Goal: Check status: Check status

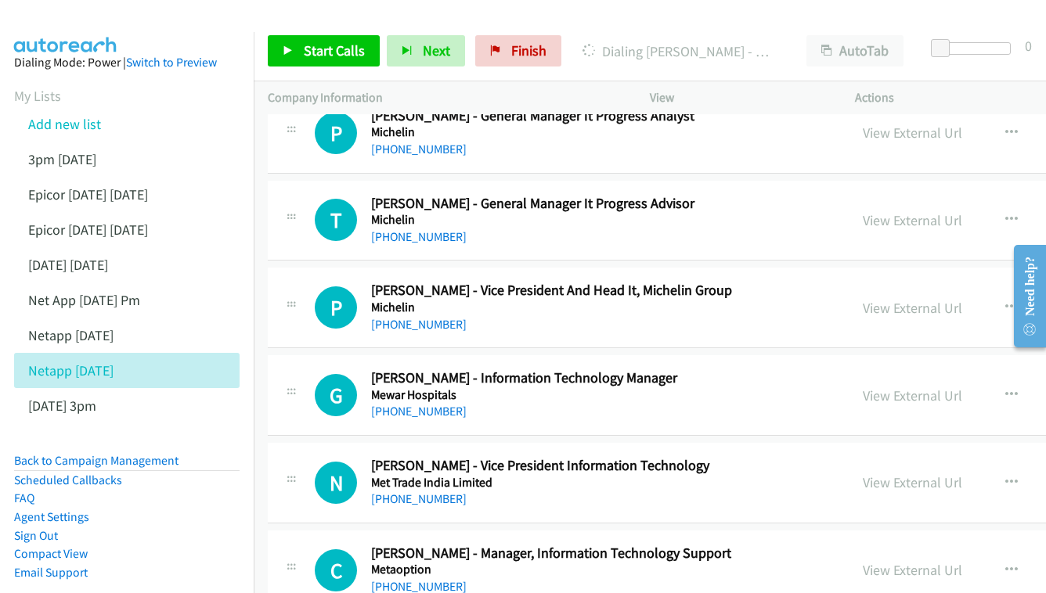
scroll to position [6056, 0]
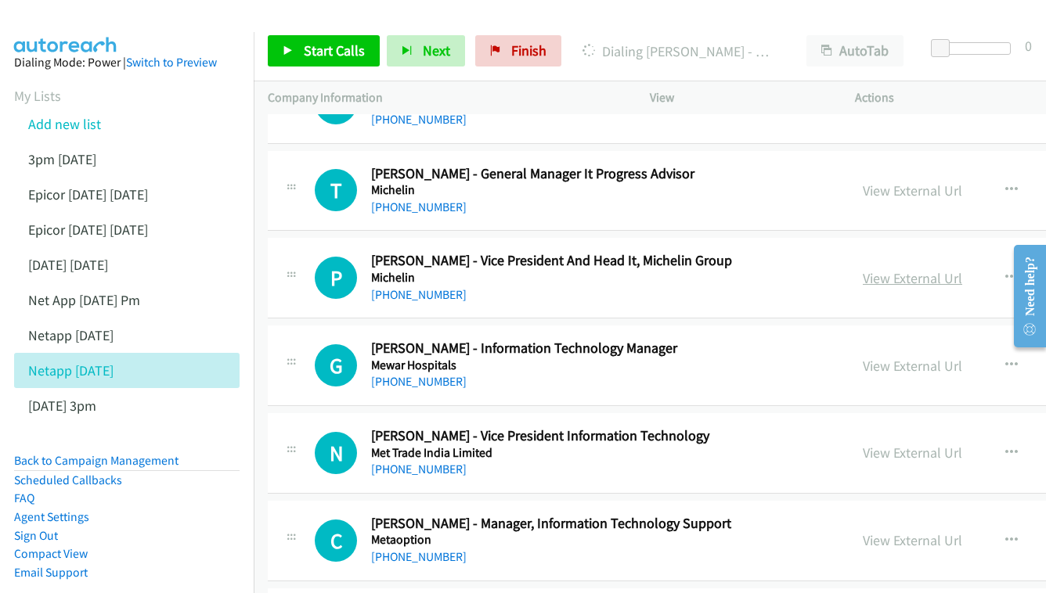
click at [863, 269] on link "View External Url" at bounding box center [912, 278] width 99 height 18
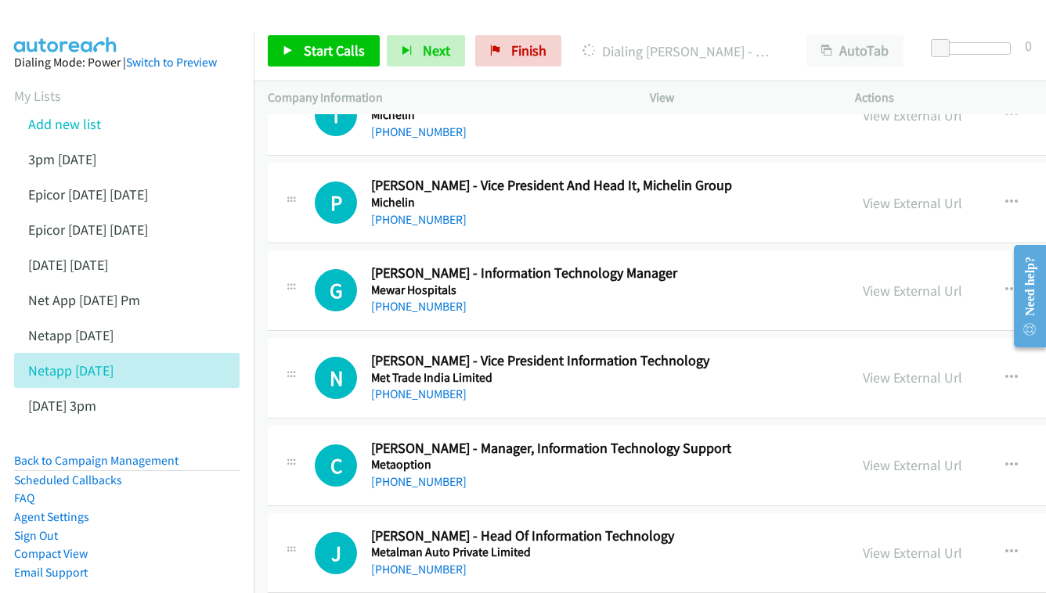
scroll to position [6134, 0]
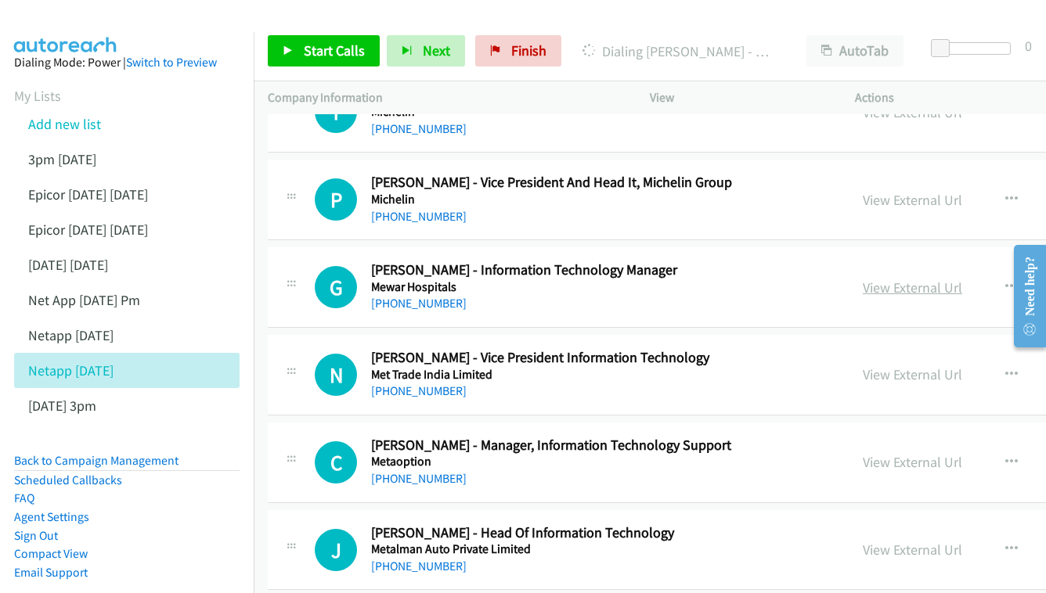
click at [890, 279] on link "View External Url" at bounding box center [912, 288] width 99 height 18
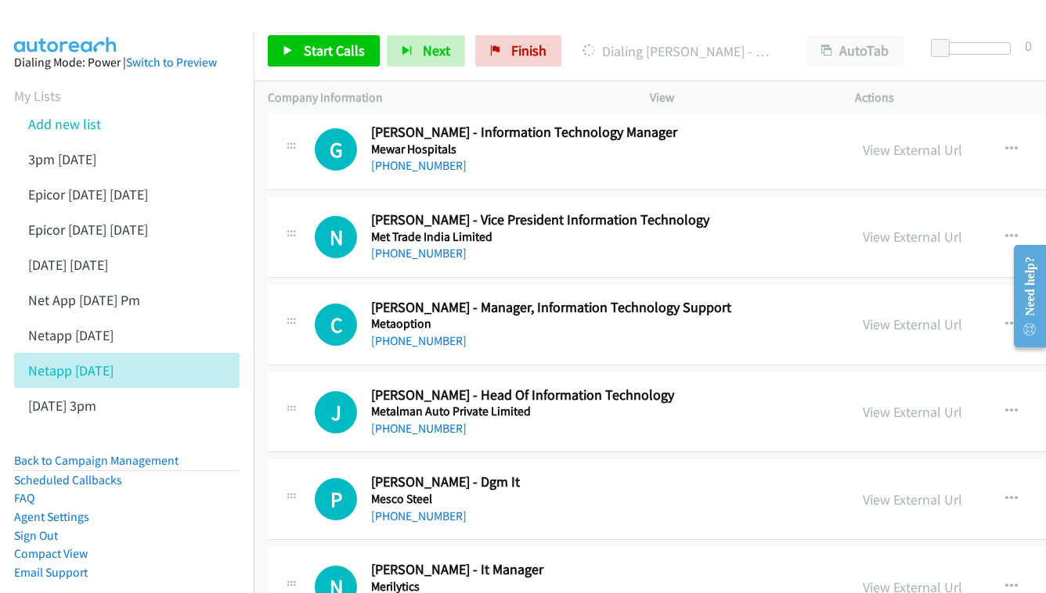
scroll to position [6249, 0]
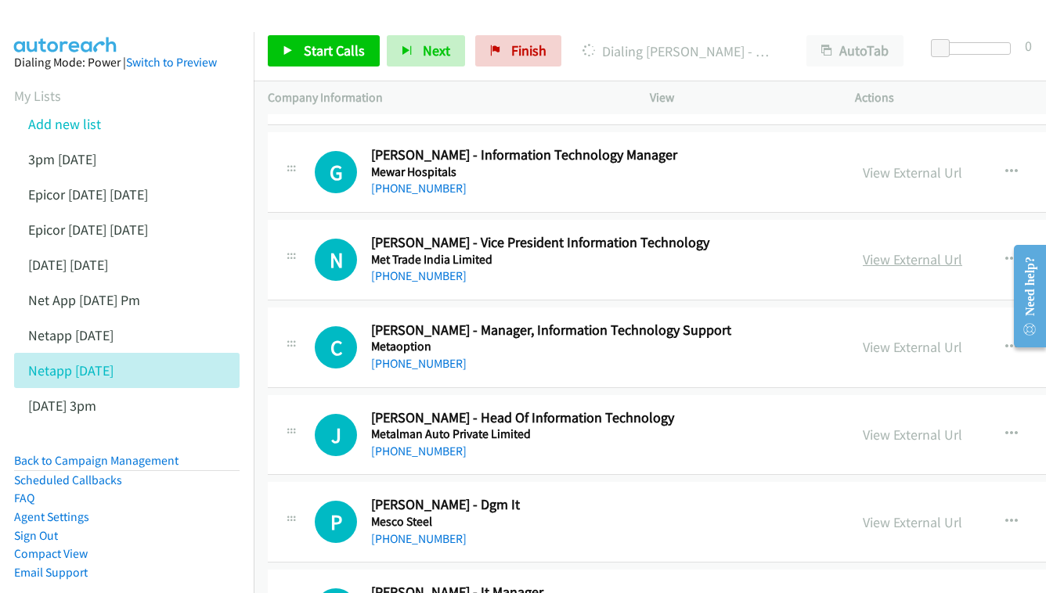
click at [869, 250] on link "View External Url" at bounding box center [912, 259] width 99 height 18
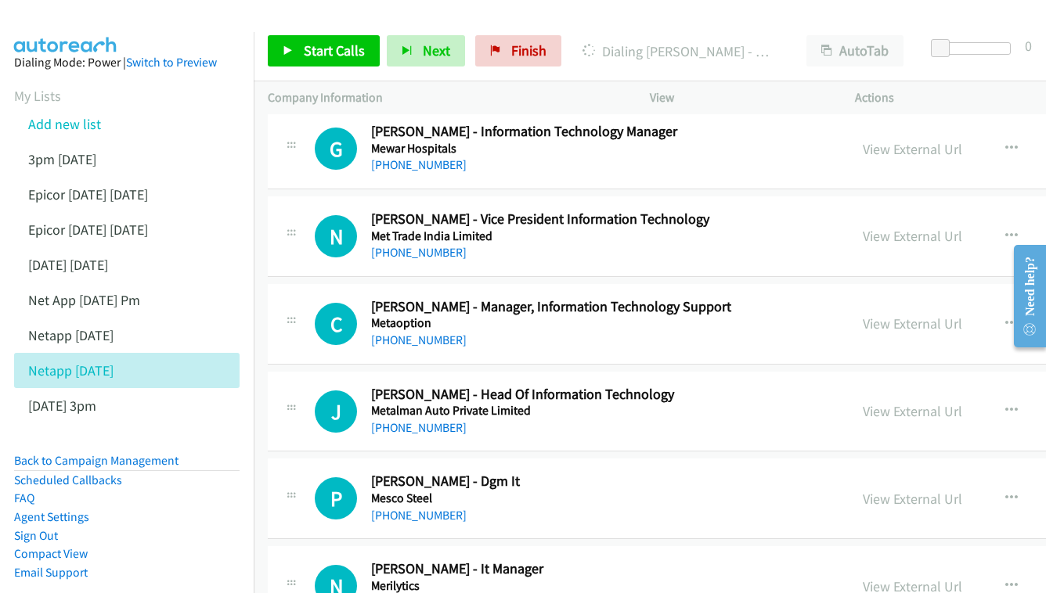
scroll to position [6301, 0]
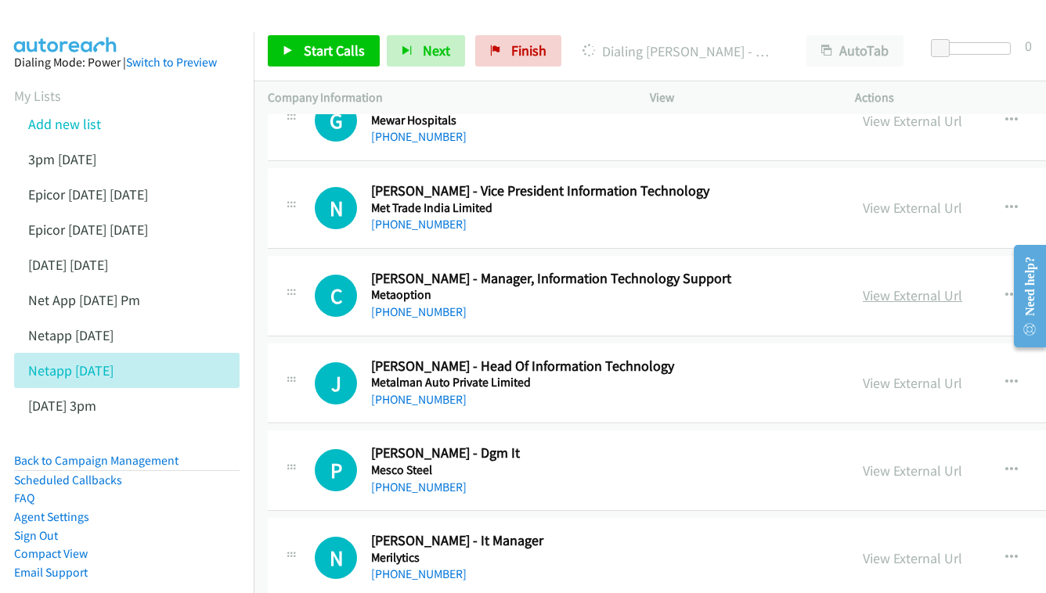
click at [863, 286] on link "View External Url" at bounding box center [912, 295] width 99 height 18
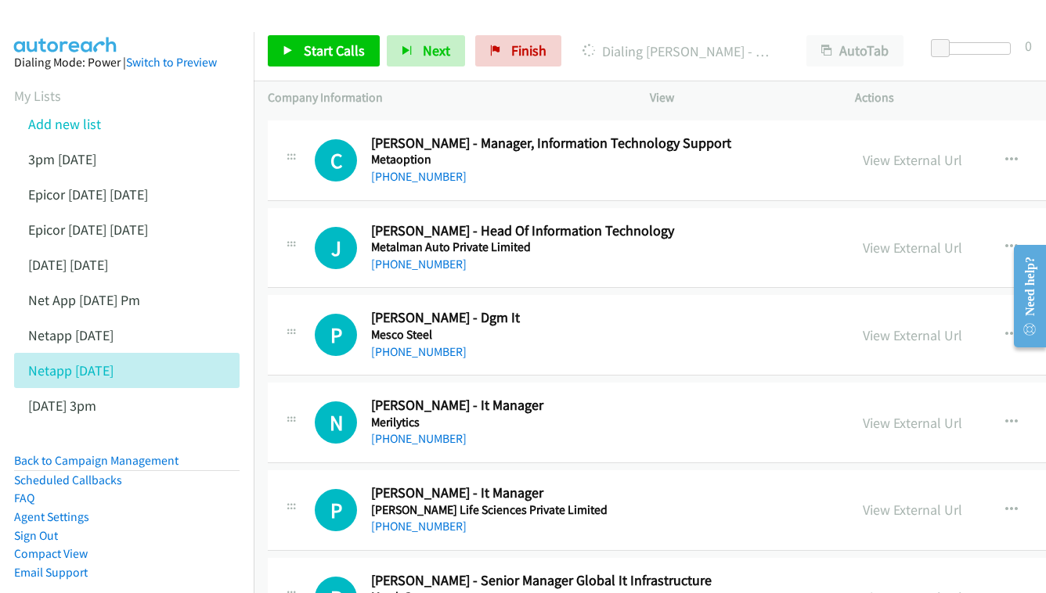
scroll to position [6423, 0]
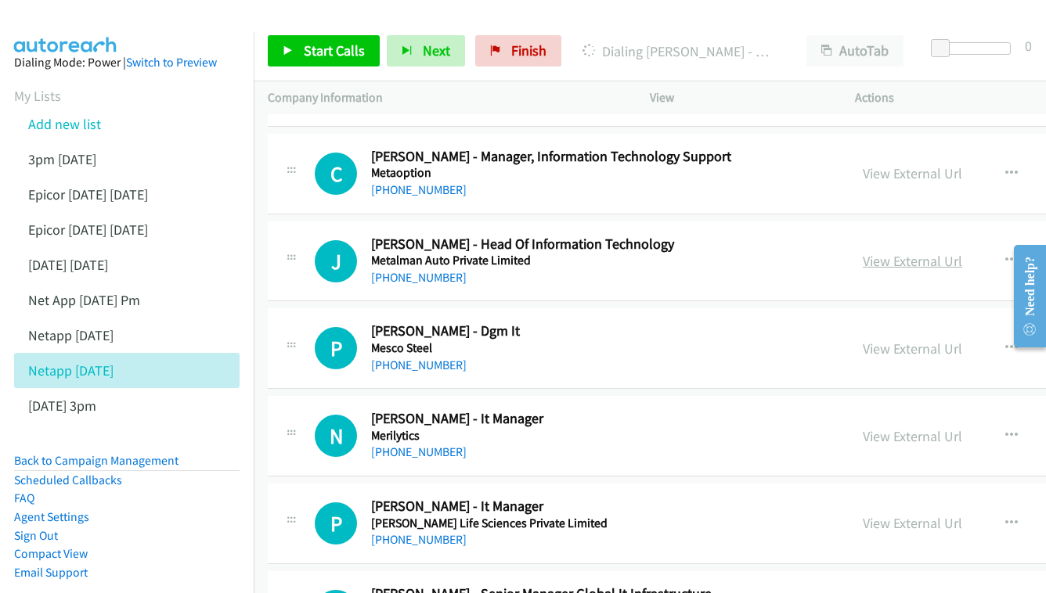
click at [863, 252] on link "View External Url" at bounding box center [912, 261] width 99 height 18
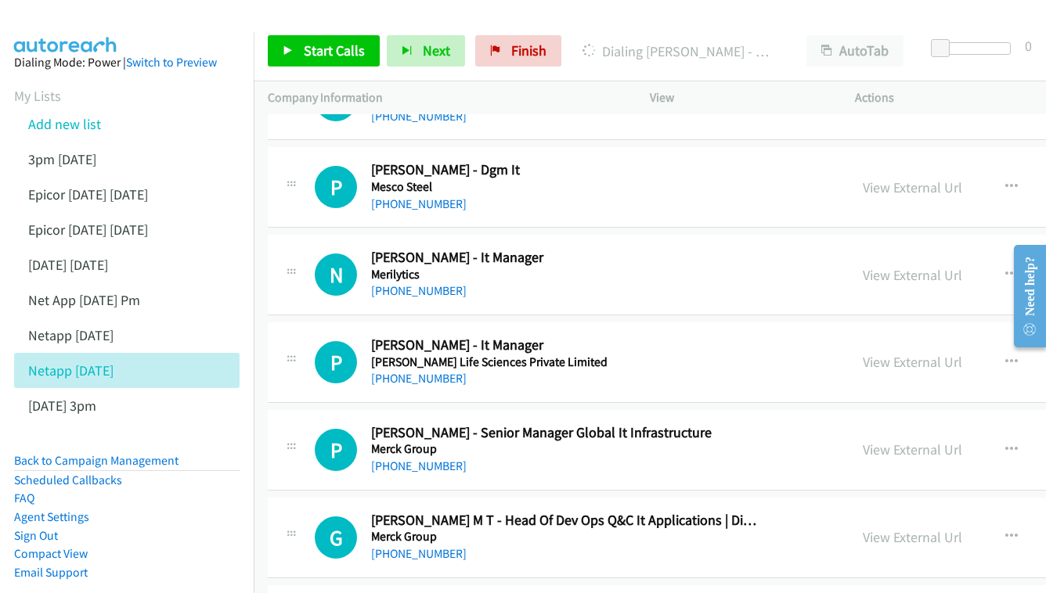
scroll to position [6587, 0]
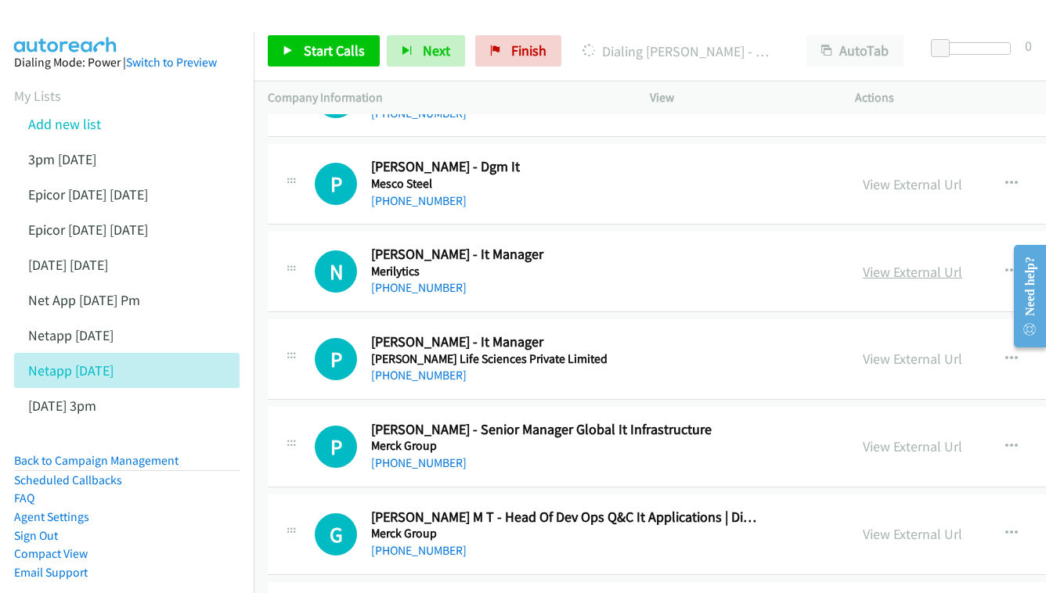
click at [887, 263] on link "View External Url" at bounding box center [912, 272] width 99 height 18
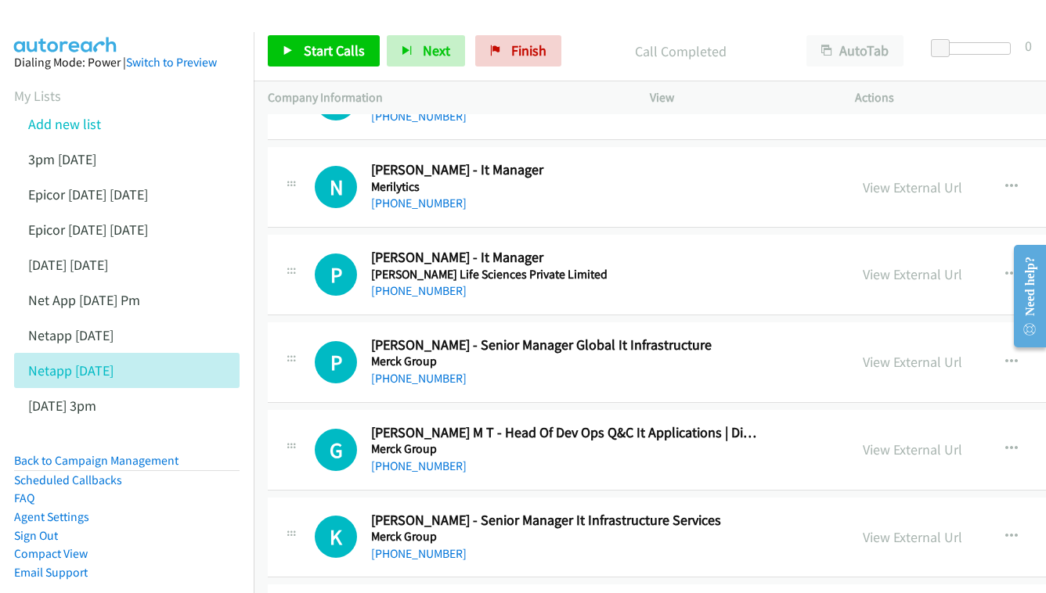
scroll to position [6675, 0]
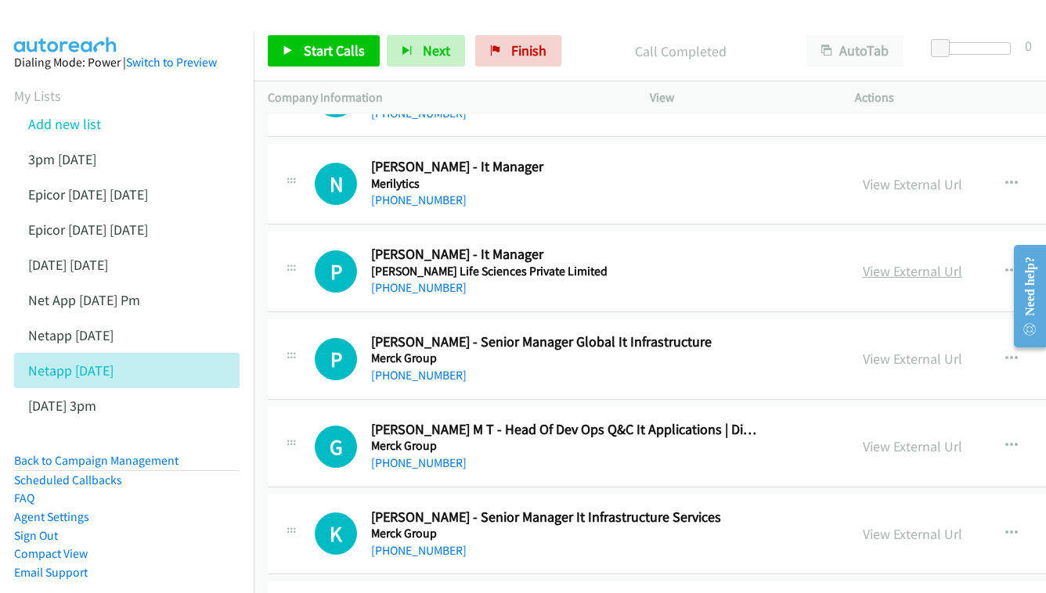
click at [870, 262] on link "View External Url" at bounding box center [912, 271] width 99 height 18
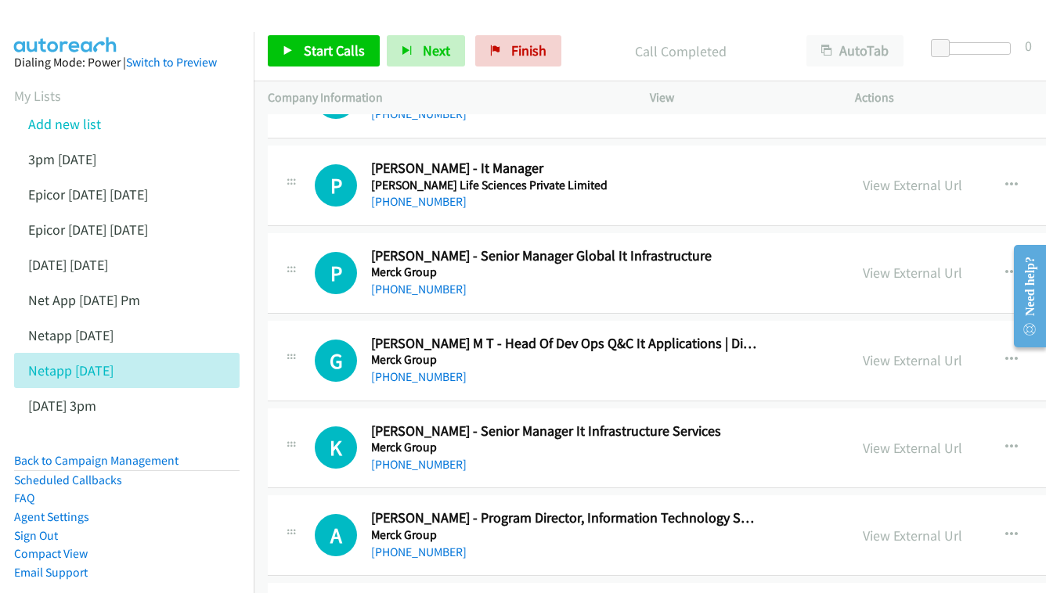
scroll to position [6764, 0]
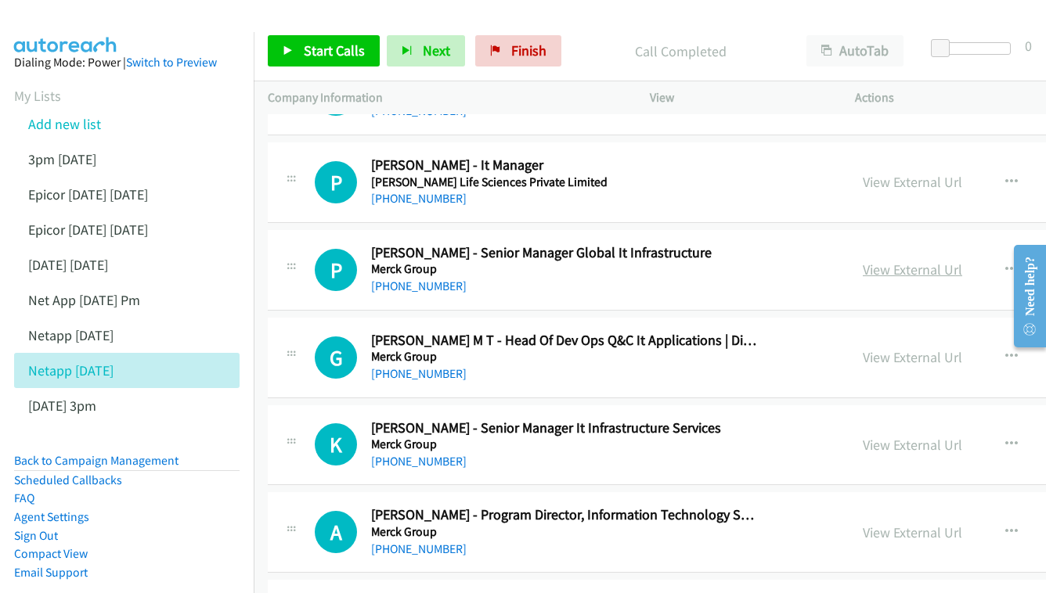
click at [868, 261] on link "View External Url" at bounding box center [912, 270] width 99 height 18
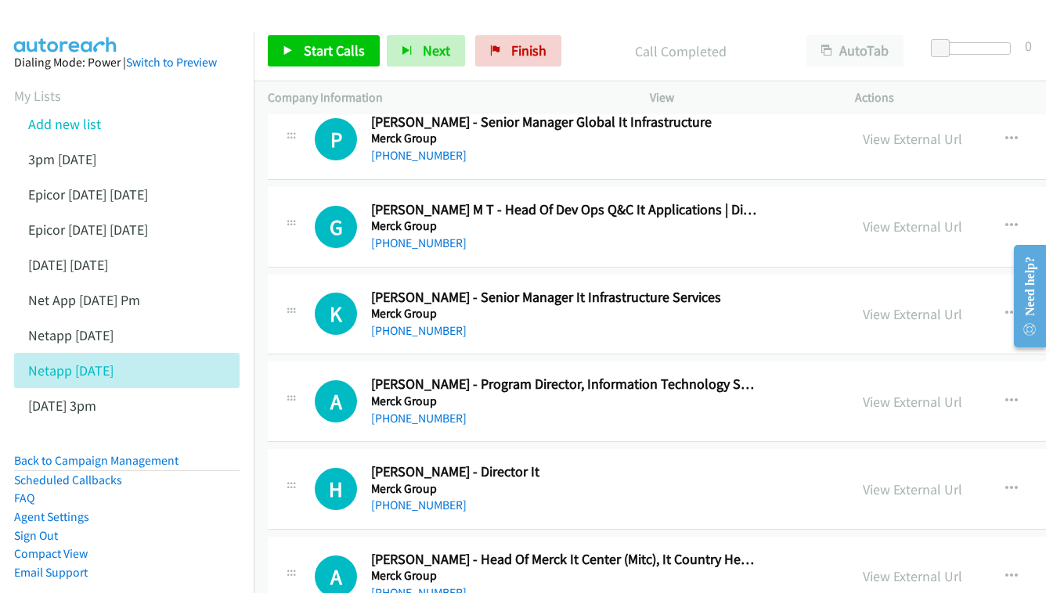
scroll to position [6898, 0]
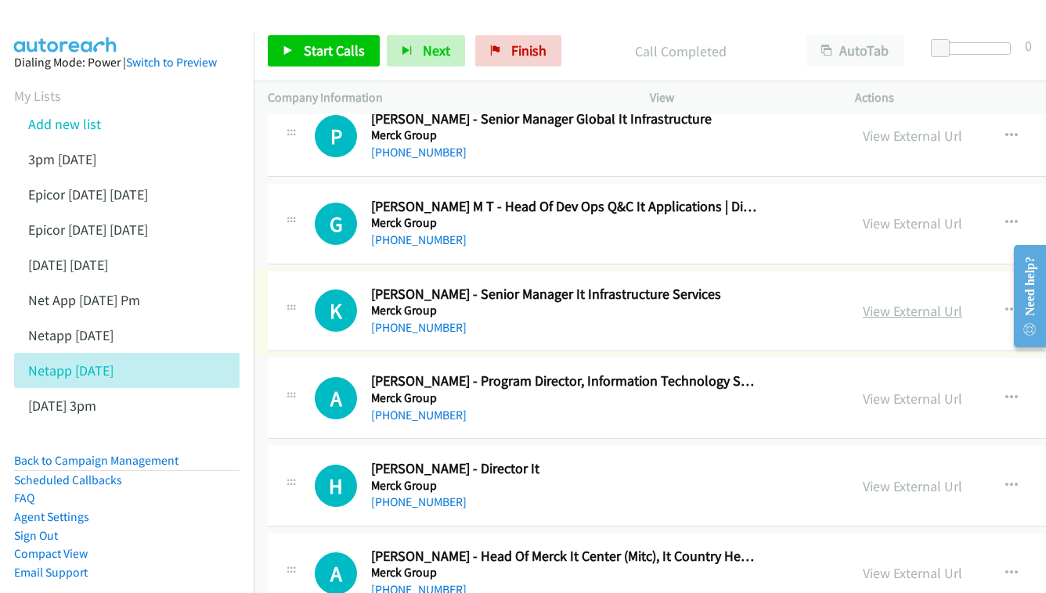
click at [863, 302] on link "View External Url" at bounding box center [912, 311] width 99 height 18
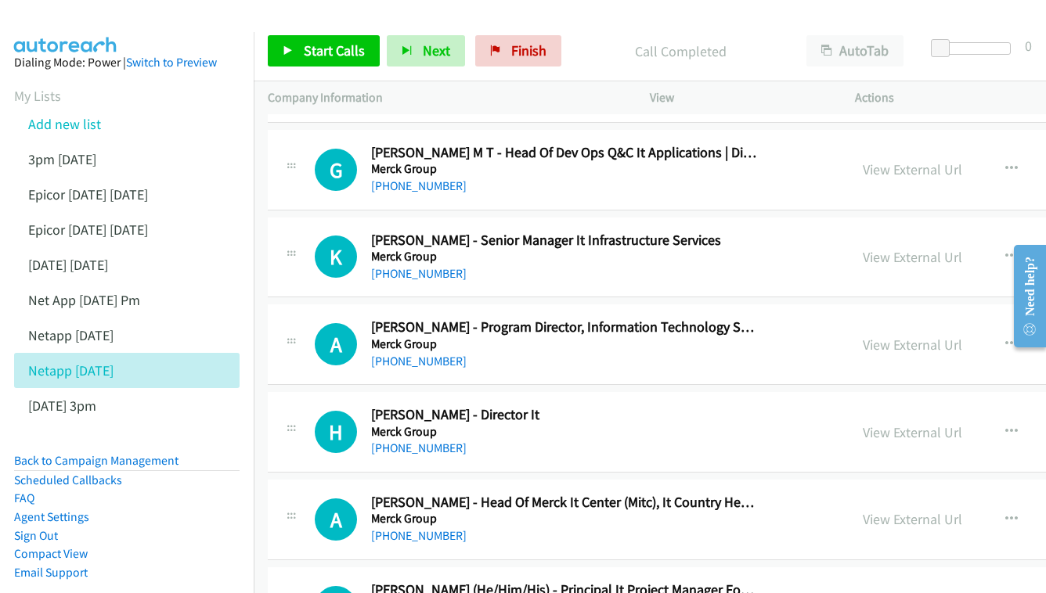
scroll to position [6981, 0]
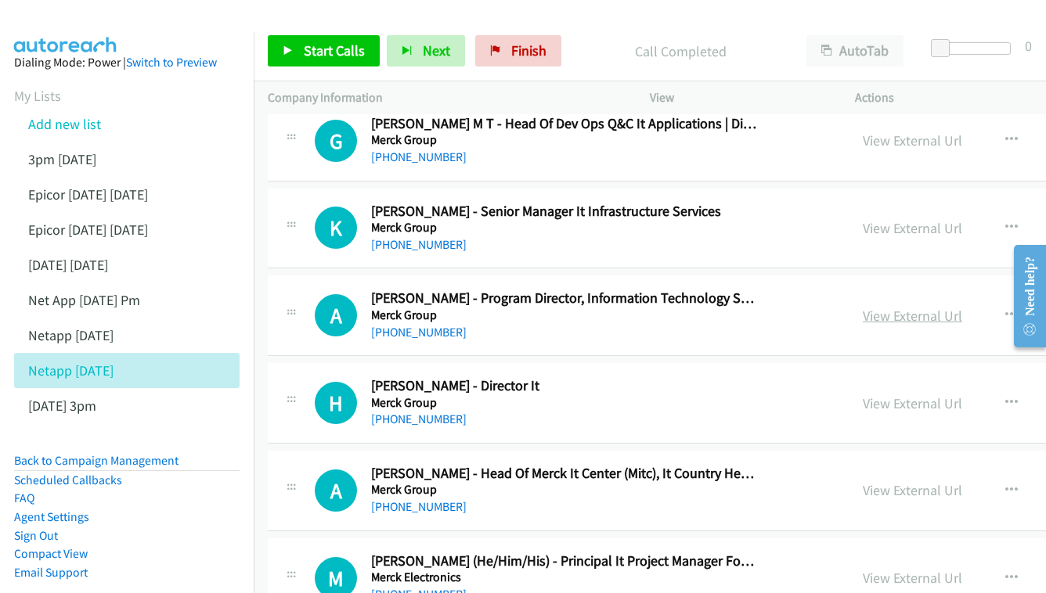
click at [863, 307] on link "View External Url" at bounding box center [912, 316] width 99 height 18
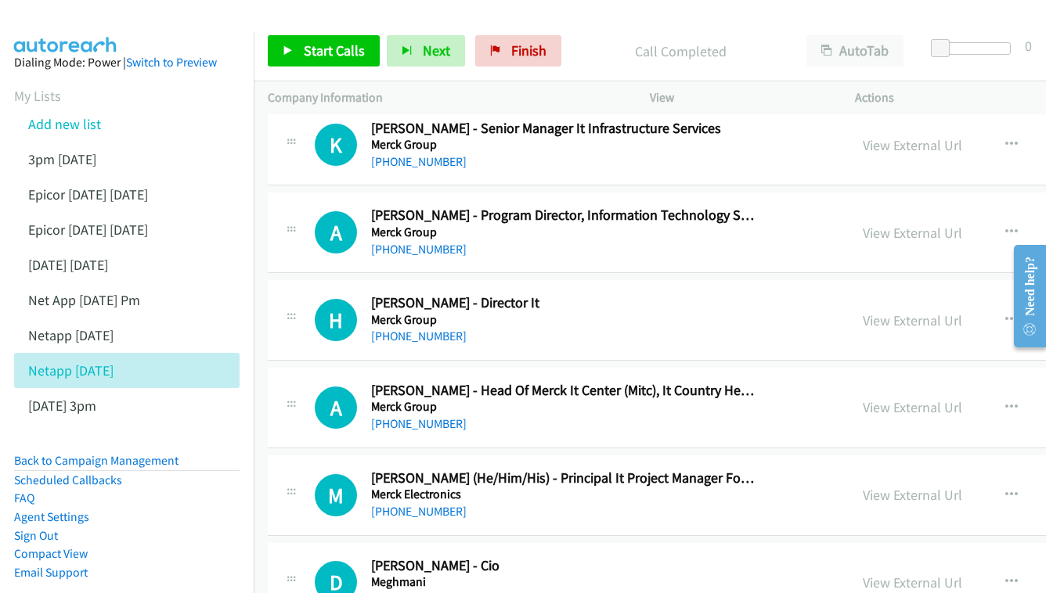
scroll to position [7067, 0]
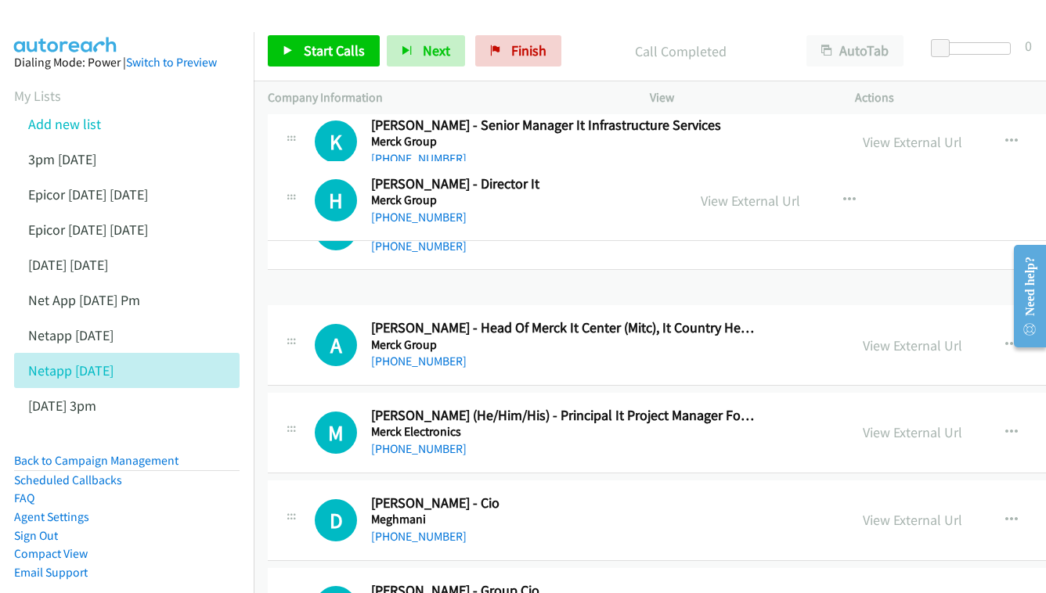
drag, startPoint x: 880, startPoint y: 207, endPoint x: 556, endPoint y: 81, distance: 347.7
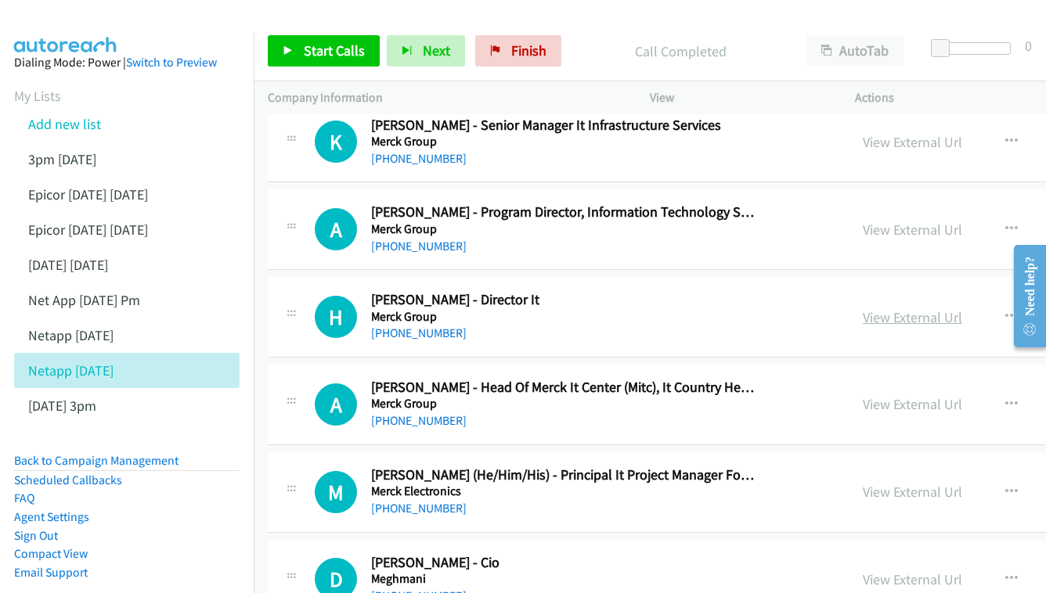
click at [863, 308] on link "View External Url" at bounding box center [912, 317] width 99 height 18
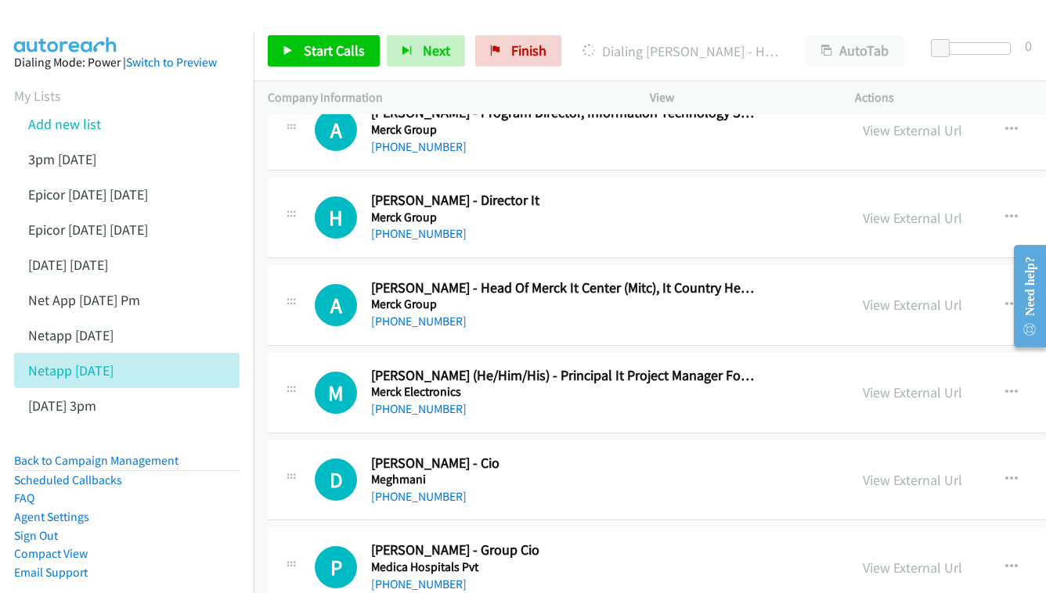
scroll to position [7170, 0]
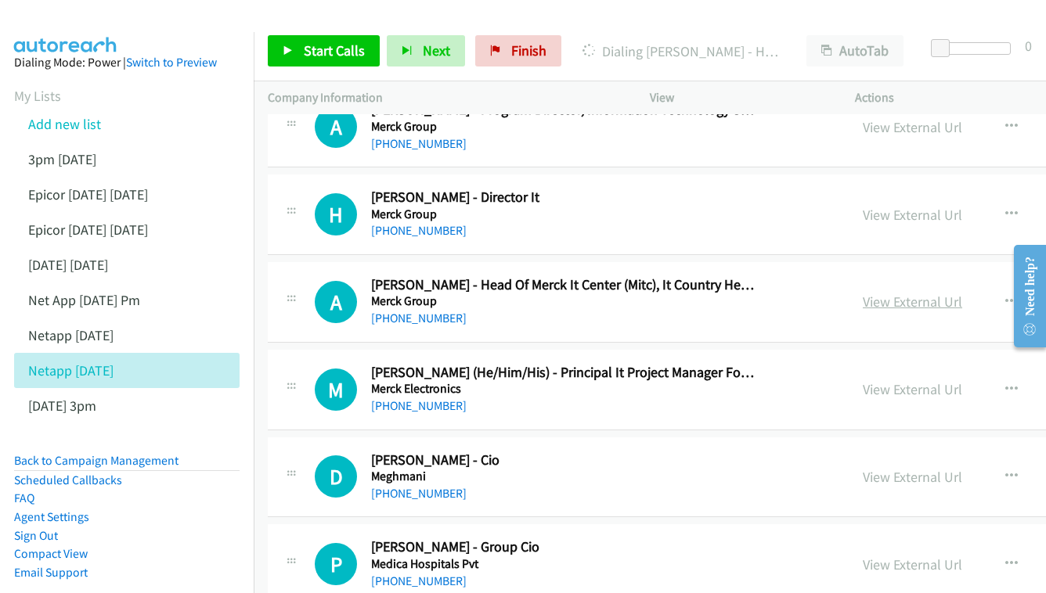
click at [863, 293] on link "View External Url" at bounding box center [912, 302] width 99 height 18
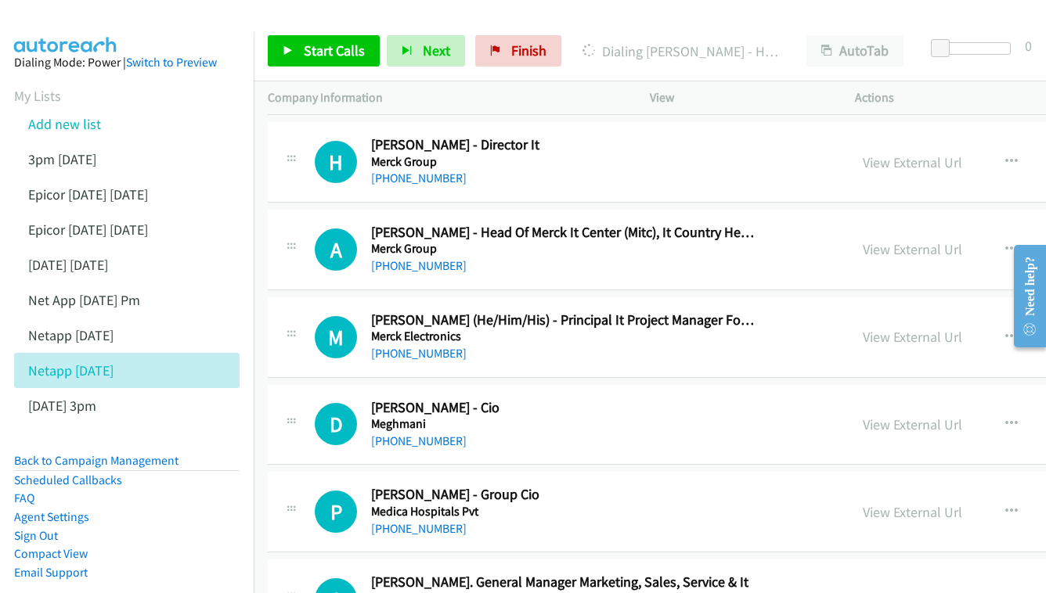
scroll to position [7243, 0]
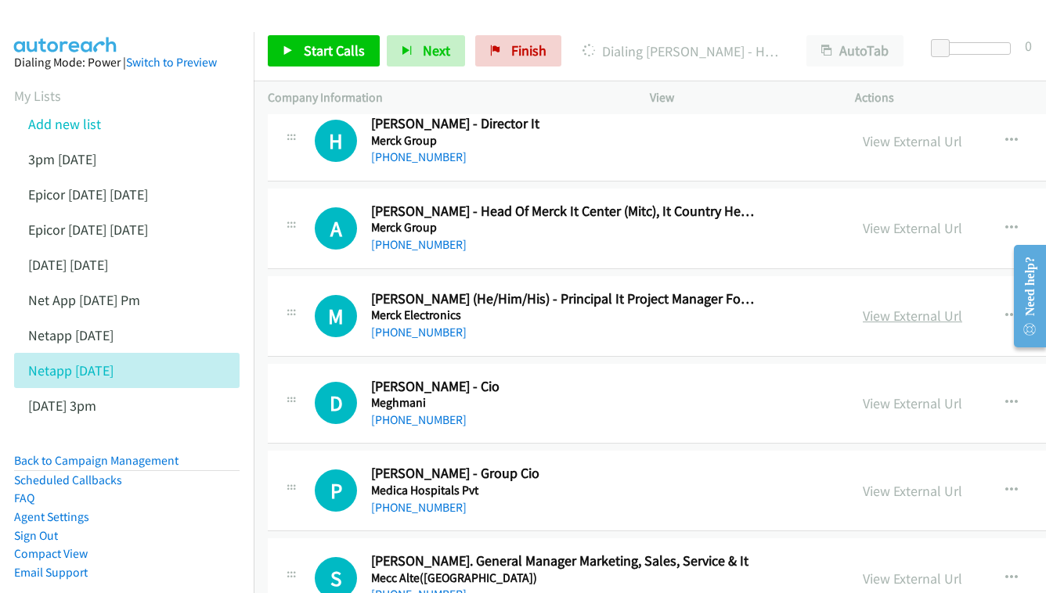
click at [863, 307] on link "View External Url" at bounding box center [912, 316] width 99 height 18
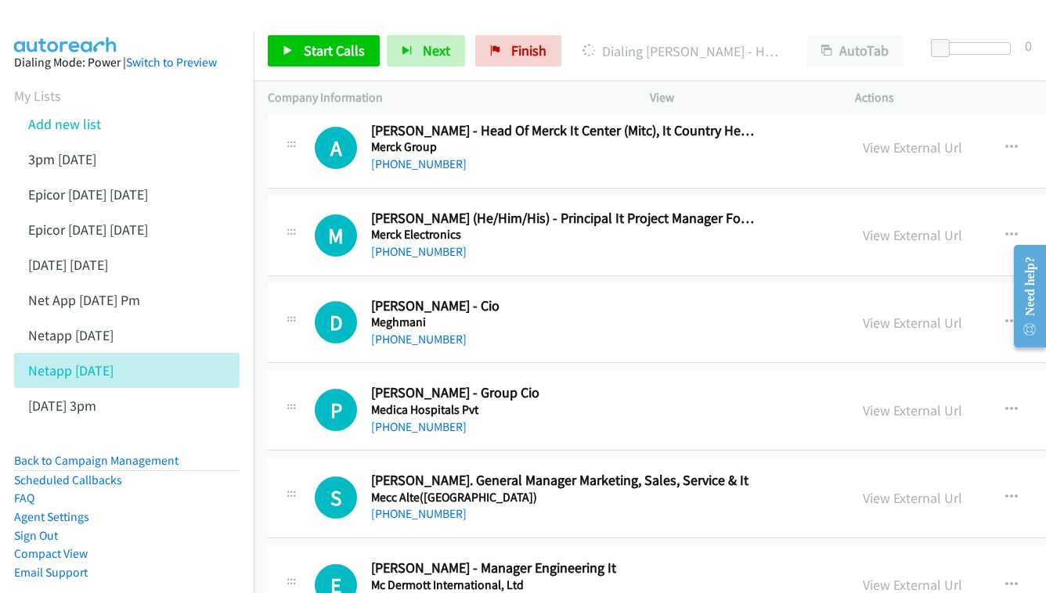
scroll to position [7327, 0]
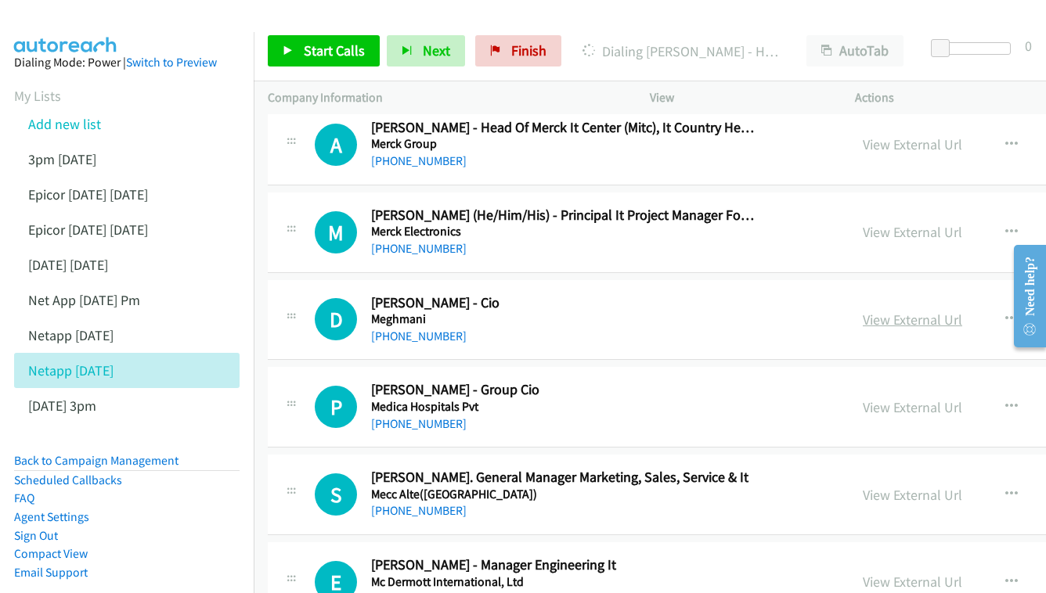
click at [867, 311] on link "View External Url" at bounding box center [912, 320] width 99 height 18
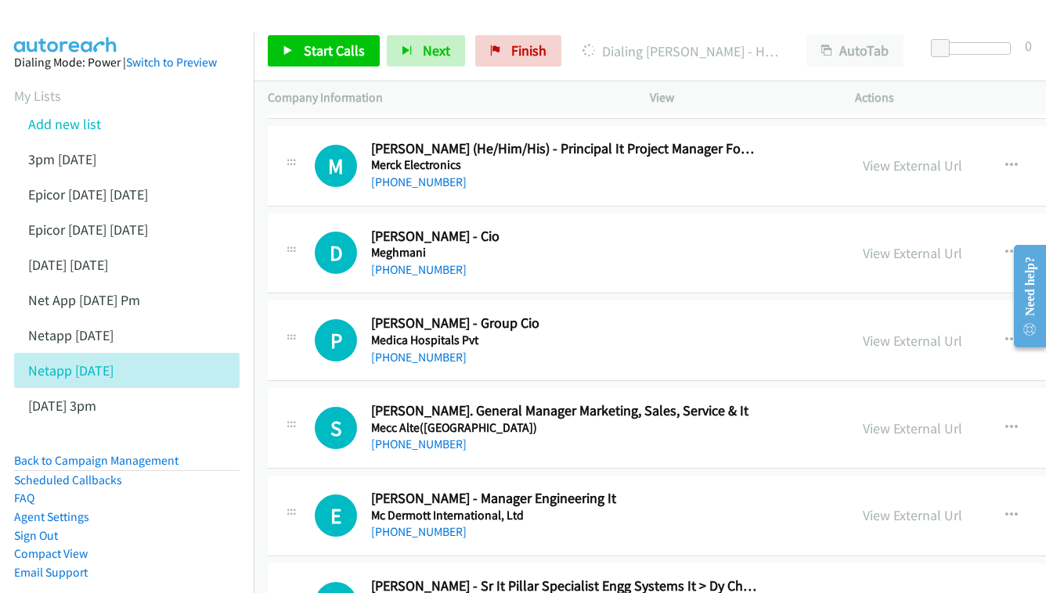
scroll to position [7415, 0]
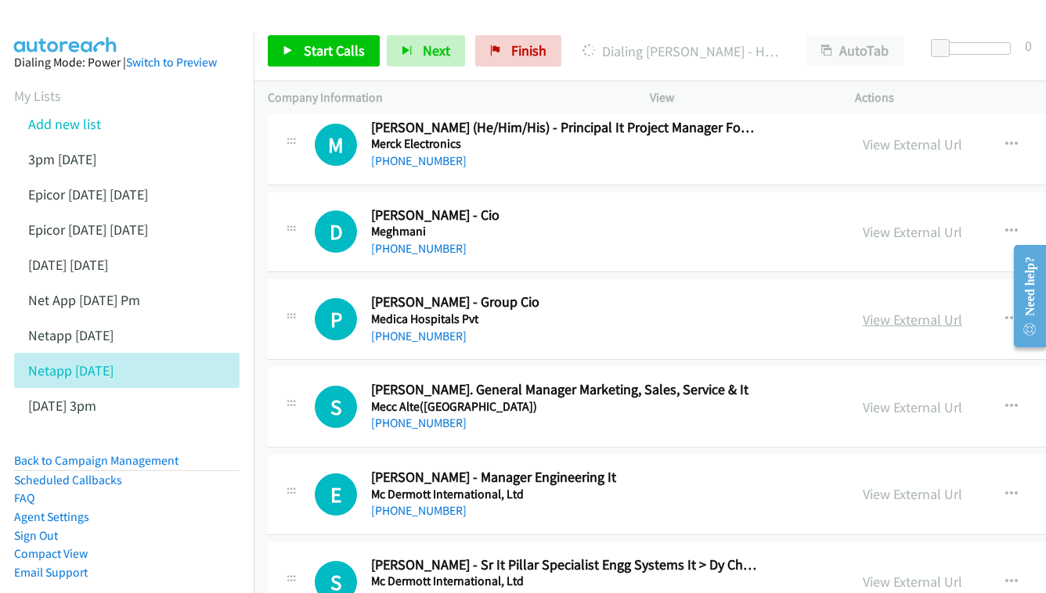
click at [863, 311] on link "View External Url" at bounding box center [912, 320] width 99 height 18
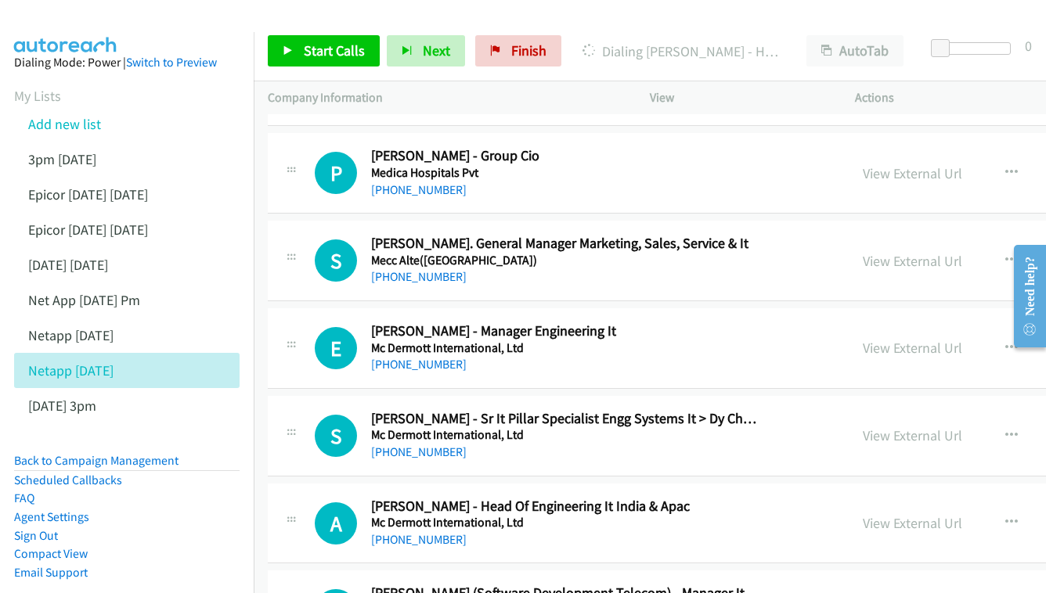
scroll to position [7591, 0]
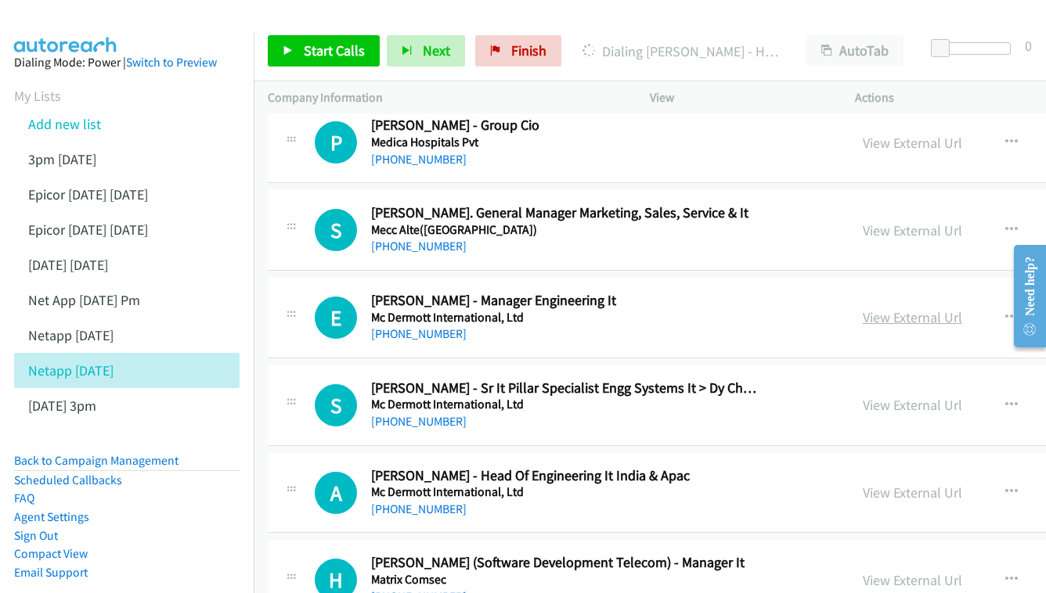
click at [863, 308] on link "View External Url" at bounding box center [912, 317] width 99 height 18
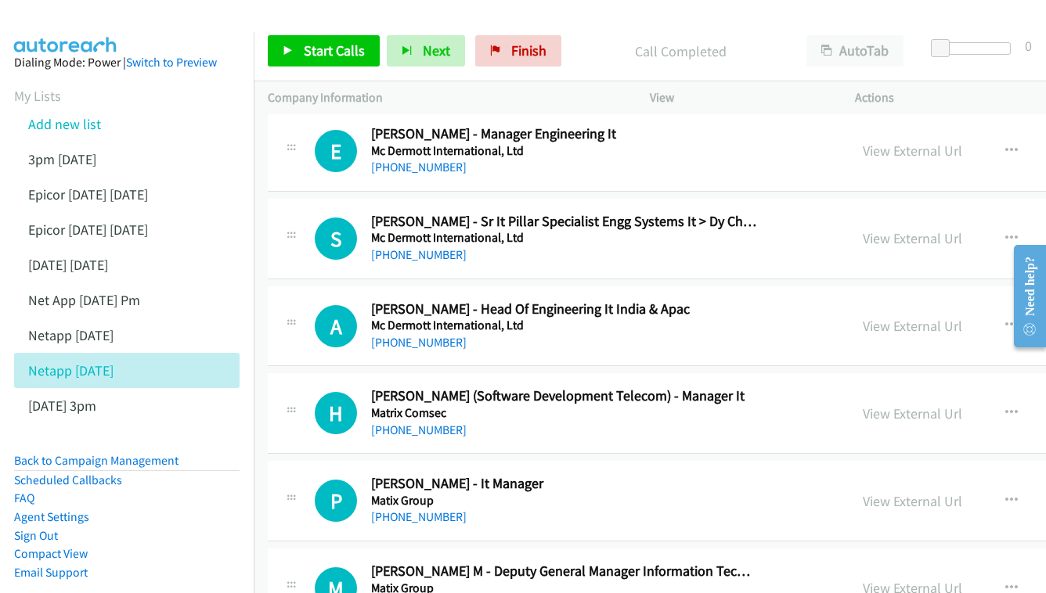
scroll to position [7783, 0]
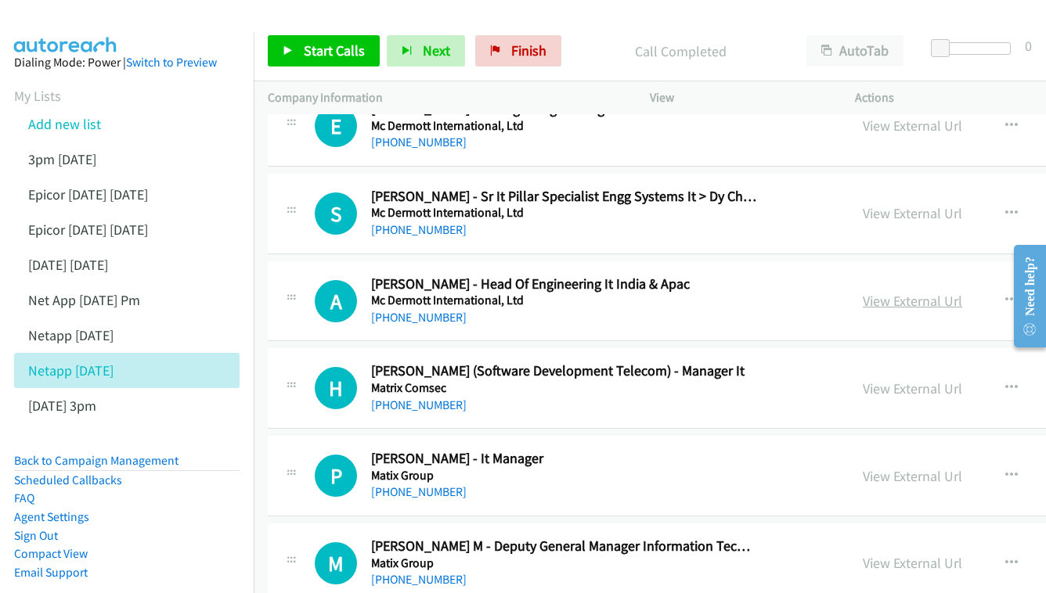
click at [863, 292] on link "View External Url" at bounding box center [912, 301] width 99 height 18
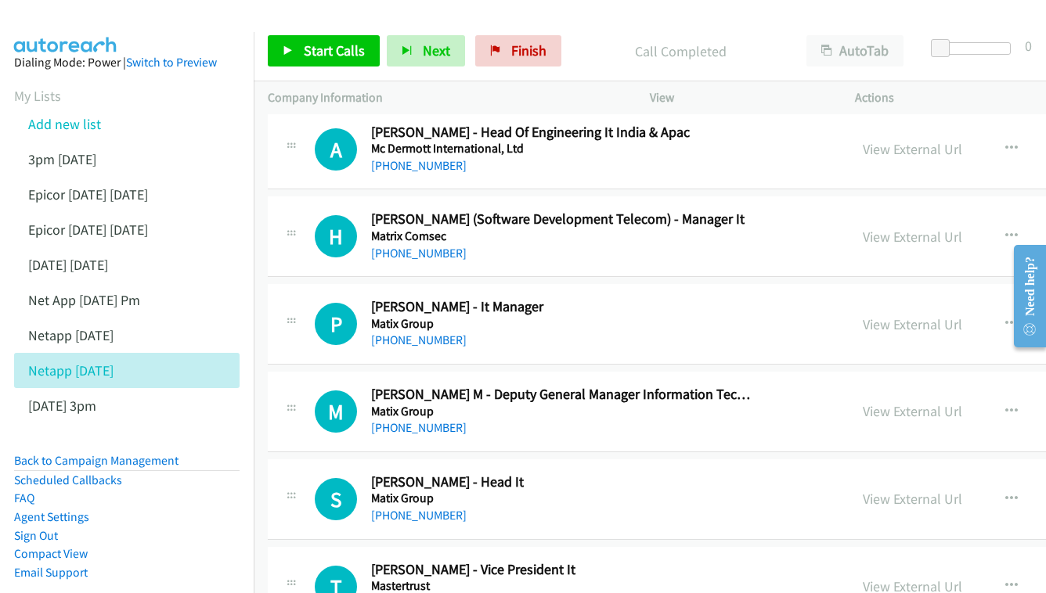
scroll to position [7938, 0]
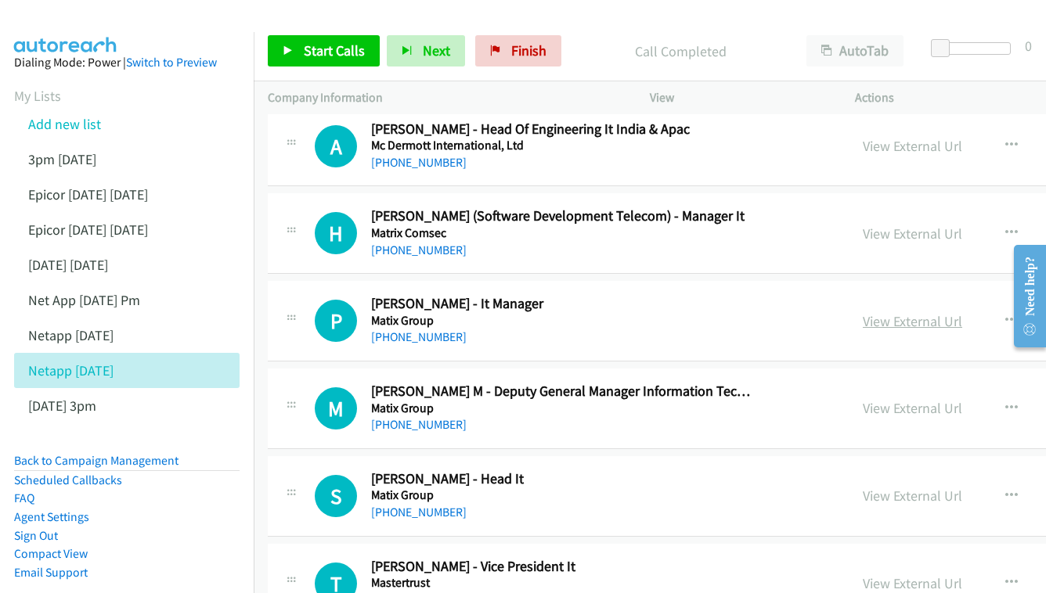
click at [863, 312] on link "View External Url" at bounding box center [912, 321] width 99 height 18
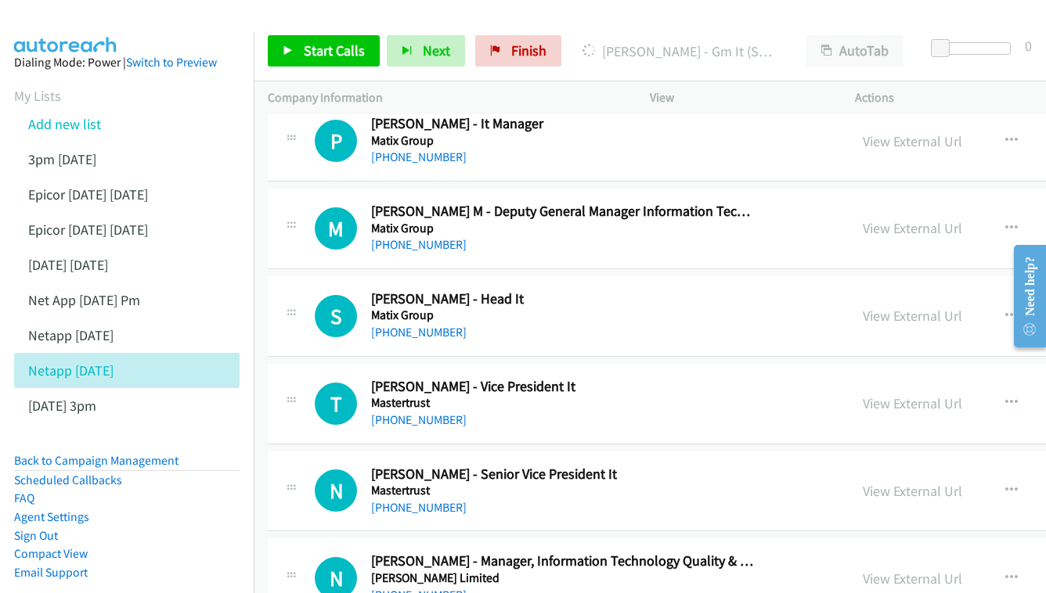
scroll to position [8121, 0]
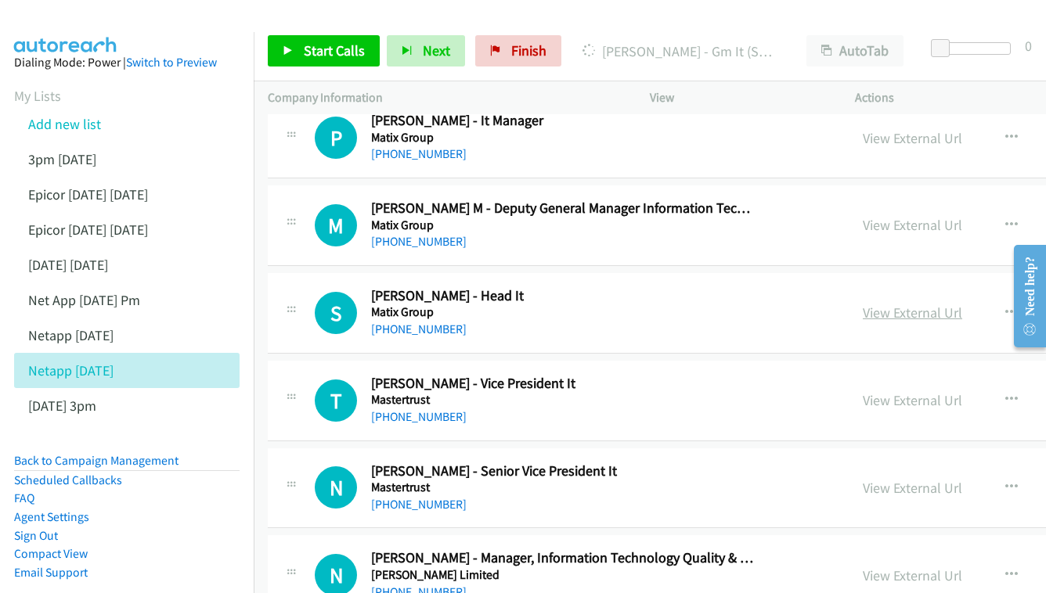
click at [863, 304] on link "View External Url" at bounding box center [912, 313] width 99 height 18
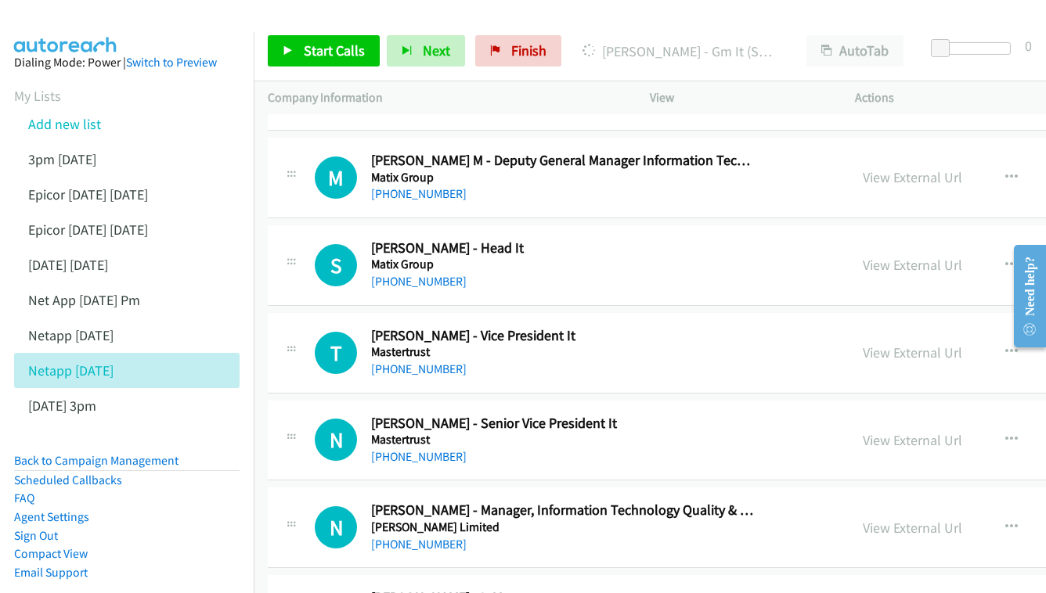
scroll to position [8194, 0]
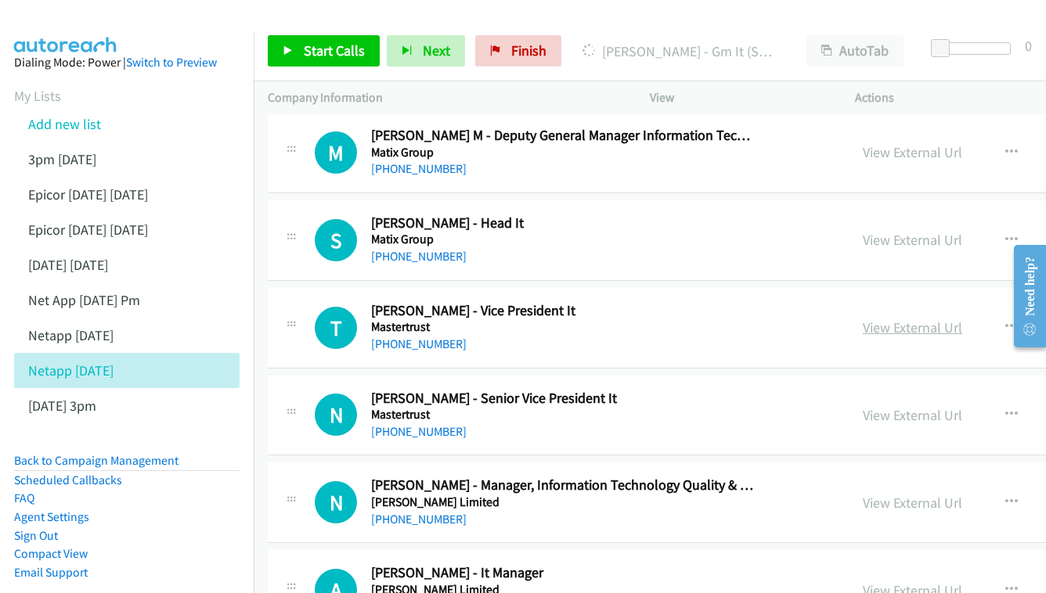
click at [863, 319] on link "View External Url" at bounding box center [912, 328] width 99 height 18
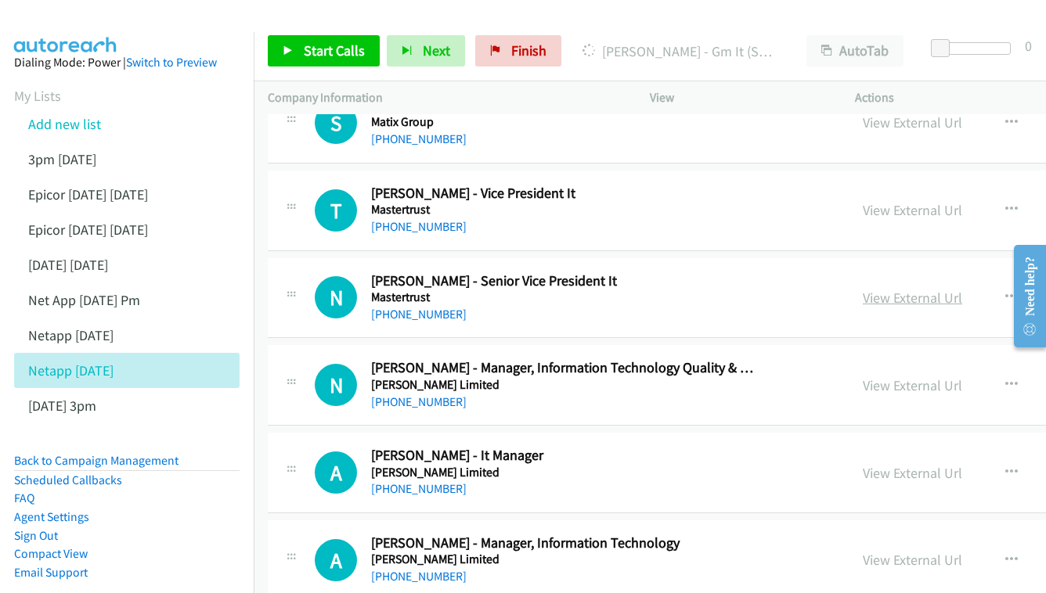
click at [868, 289] on link "View External Url" at bounding box center [912, 298] width 99 height 18
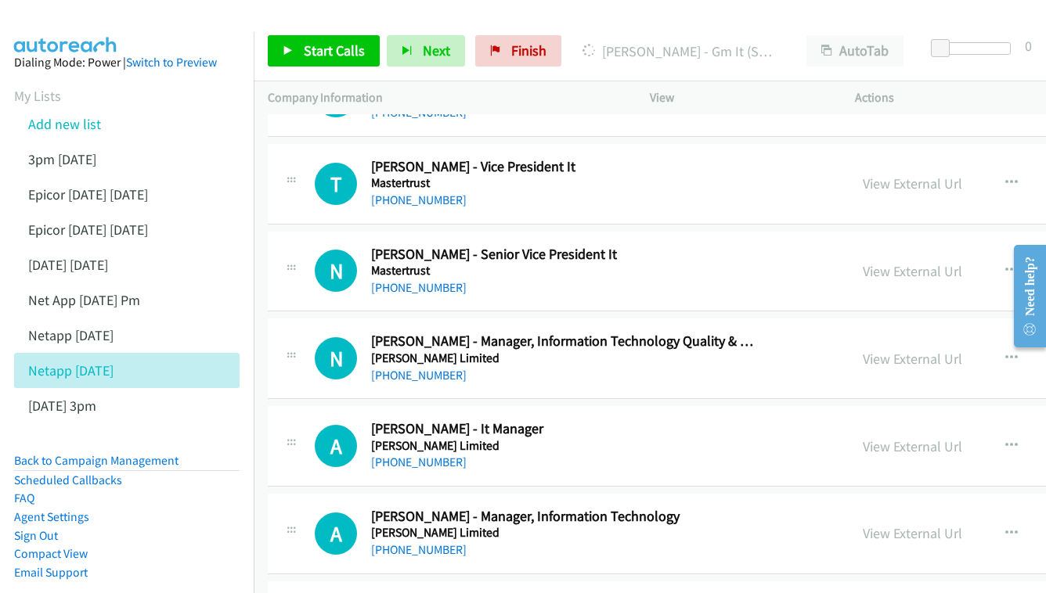
scroll to position [8369, 0]
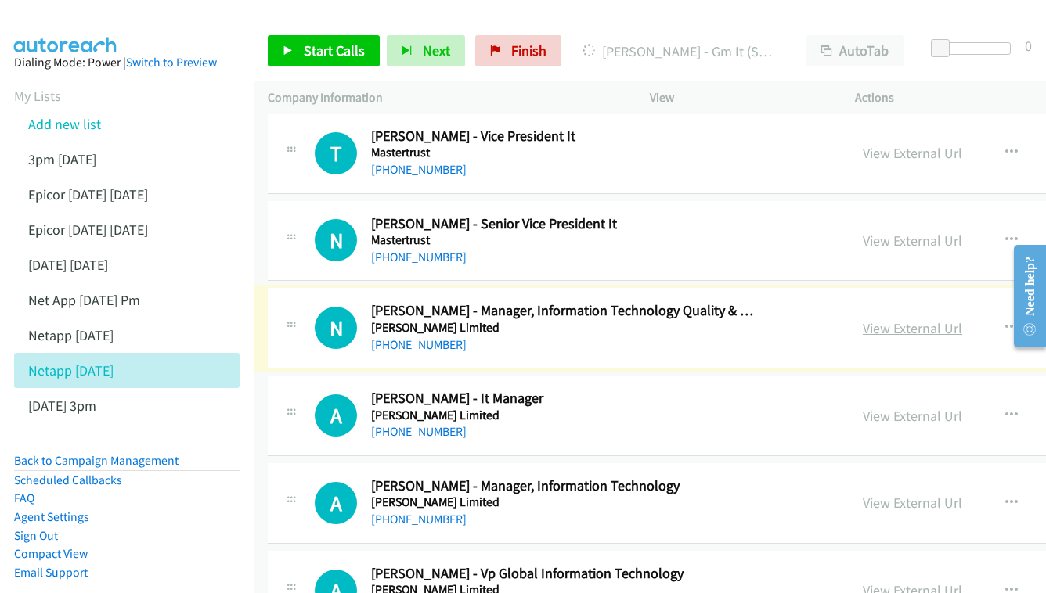
click at [863, 319] on link "View External Url" at bounding box center [912, 328] width 99 height 18
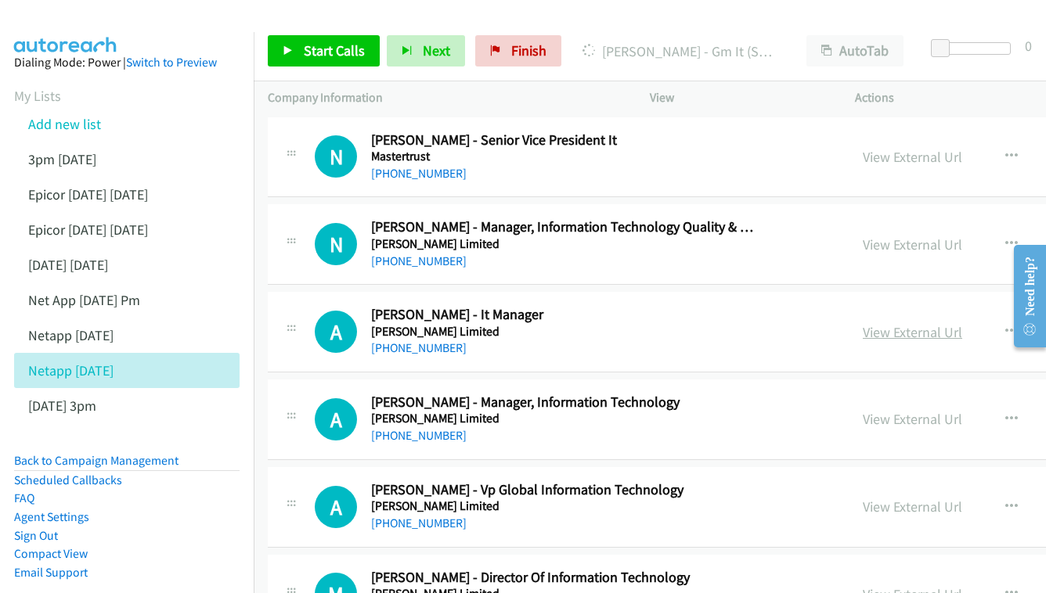
scroll to position [8456, 0]
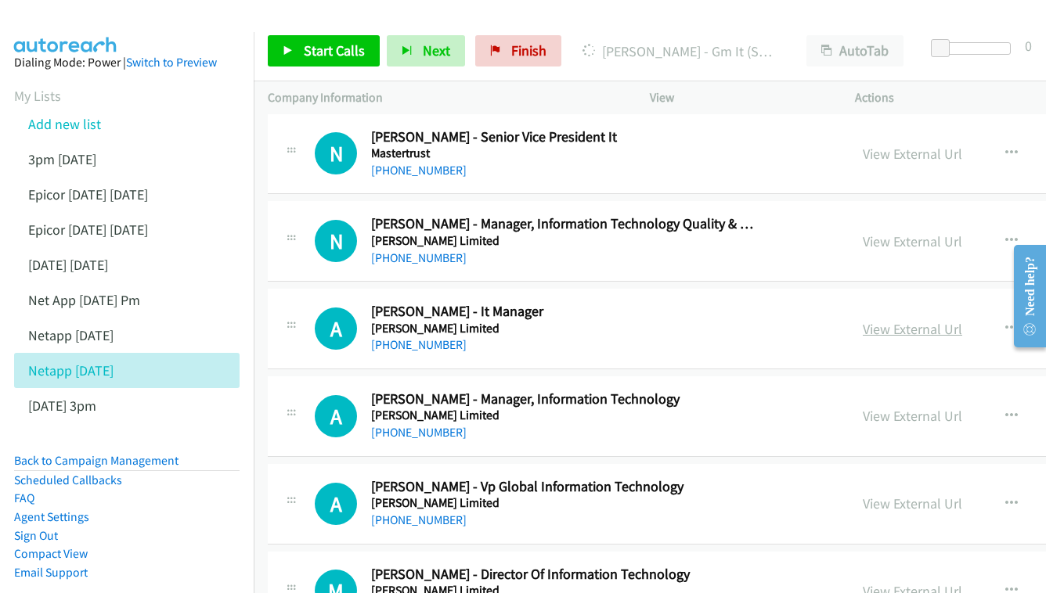
click at [874, 320] on link "View External Url" at bounding box center [912, 329] width 99 height 18
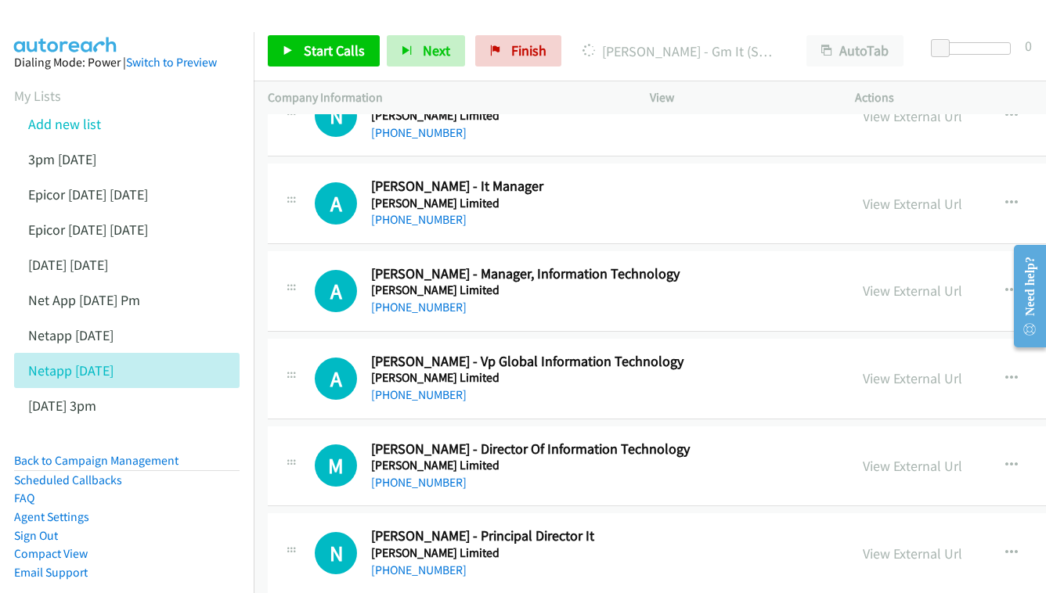
scroll to position [8584, 0]
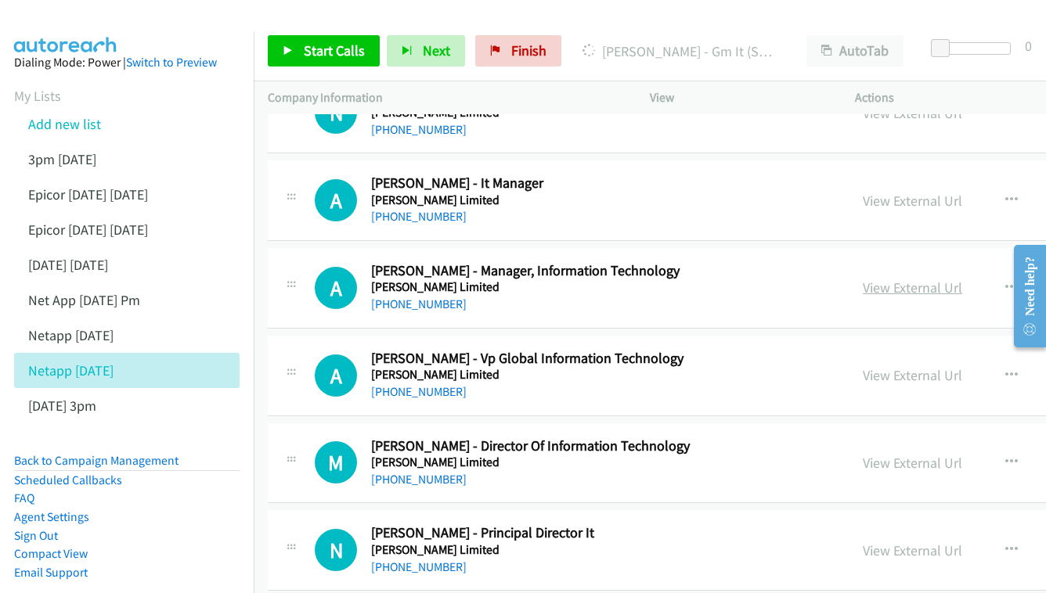
click at [863, 279] on link "View External Url" at bounding box center [912, 288] width 99 height 18
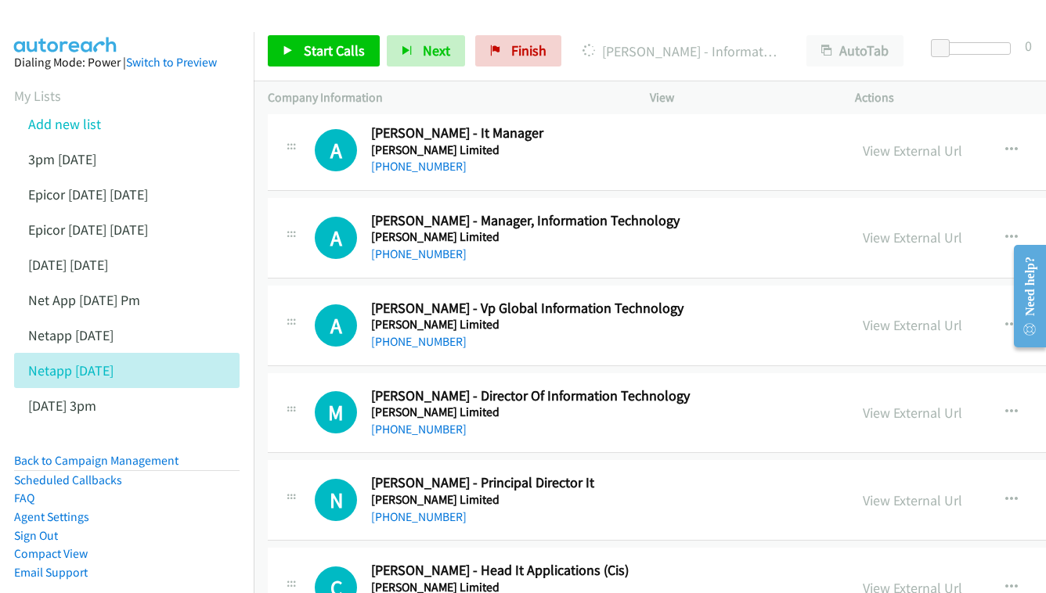
scroll to position [8637, 0]
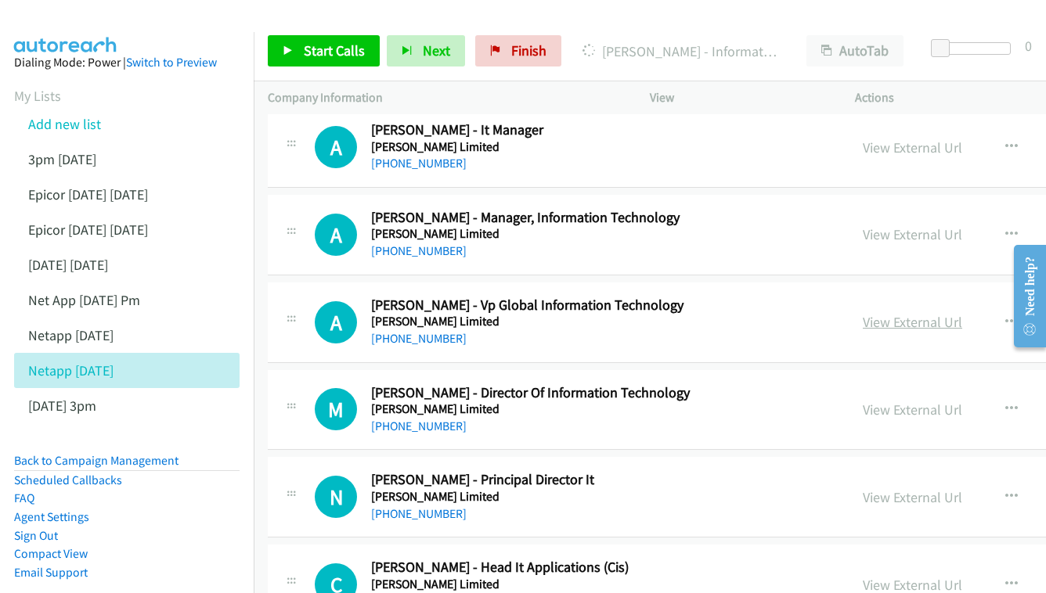
click at [875, 313] on link "View External Url" at bounding box center [912, 322] width 99 height 18
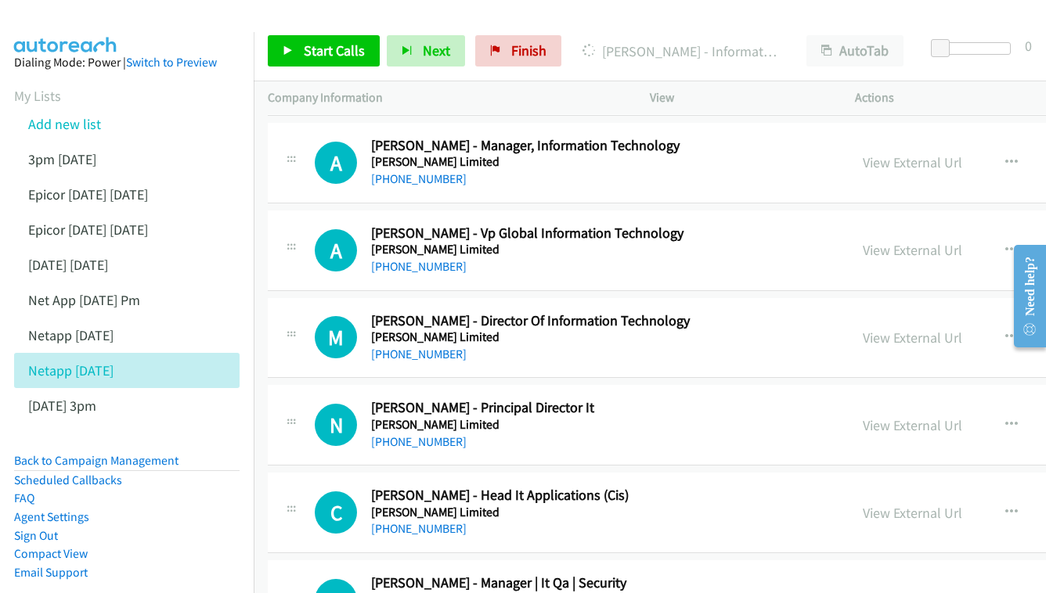
scroll to position [8712, 0]
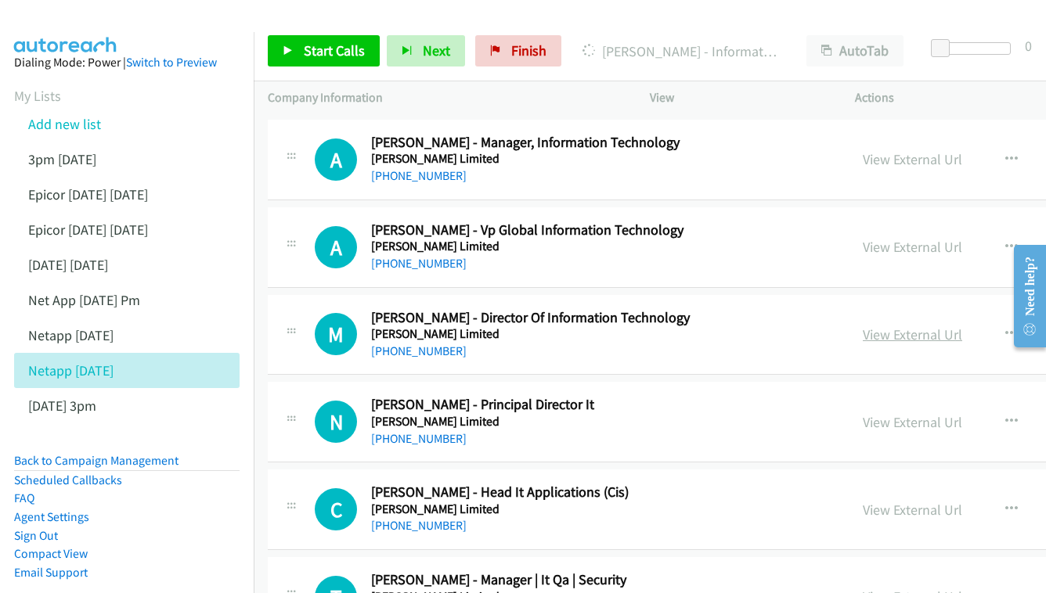
click at [872, 326] on link "View External Url" at bounding box center [912, 335] width 99 height 18
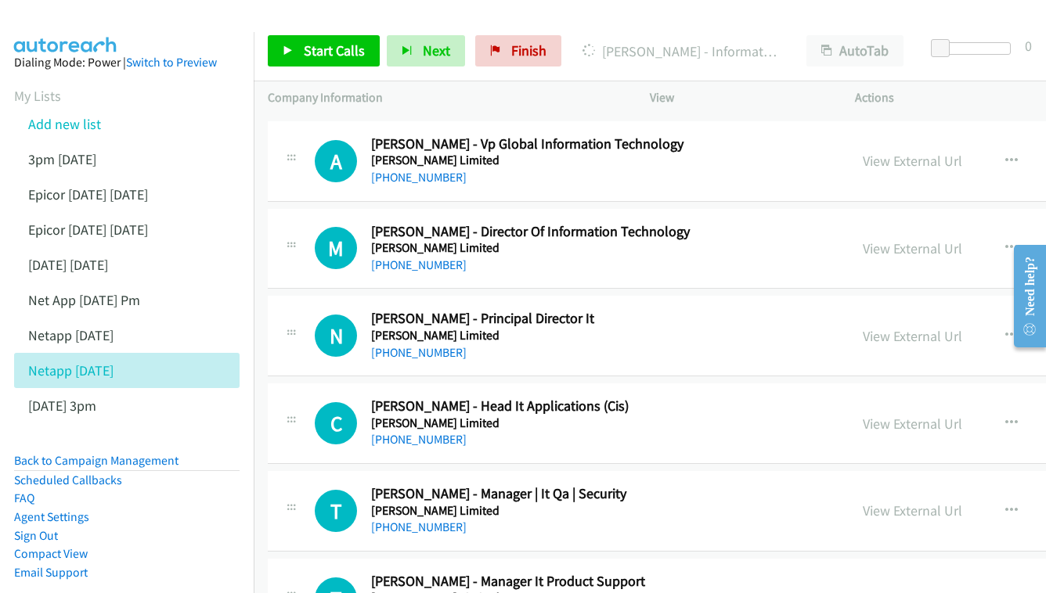
scroll to position [8801, 0]
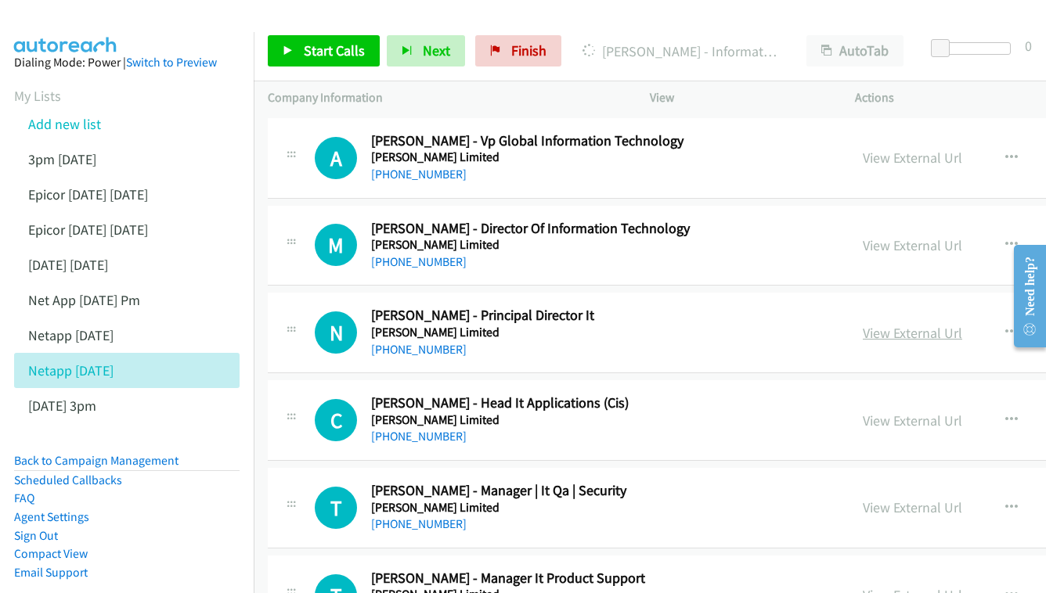
click at [863, 324] on link "View External Url" at bounding box center [912, 333] width 99 height 18
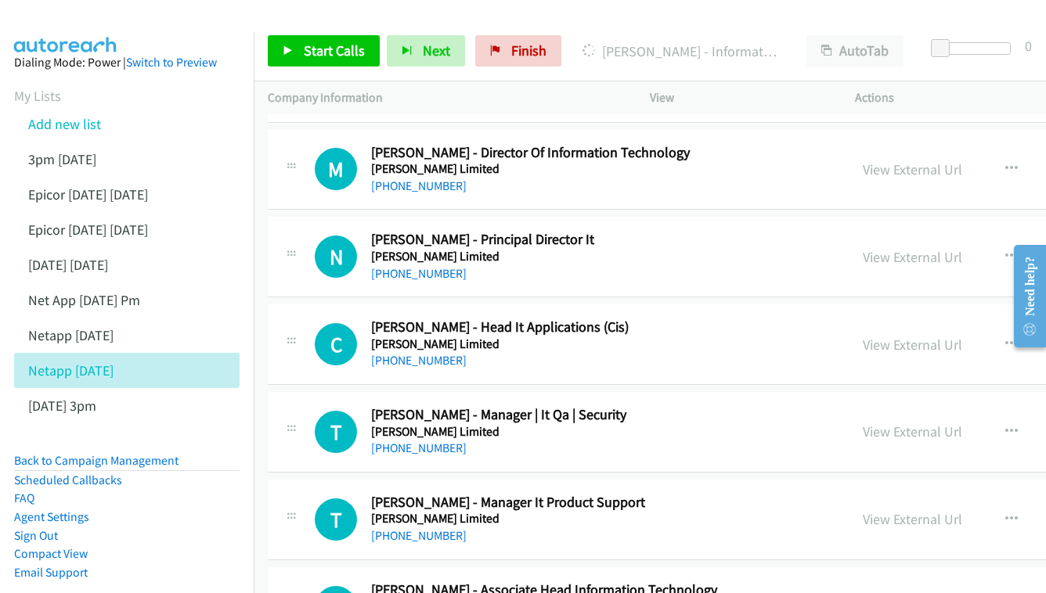
scroll to position [8881, 0]
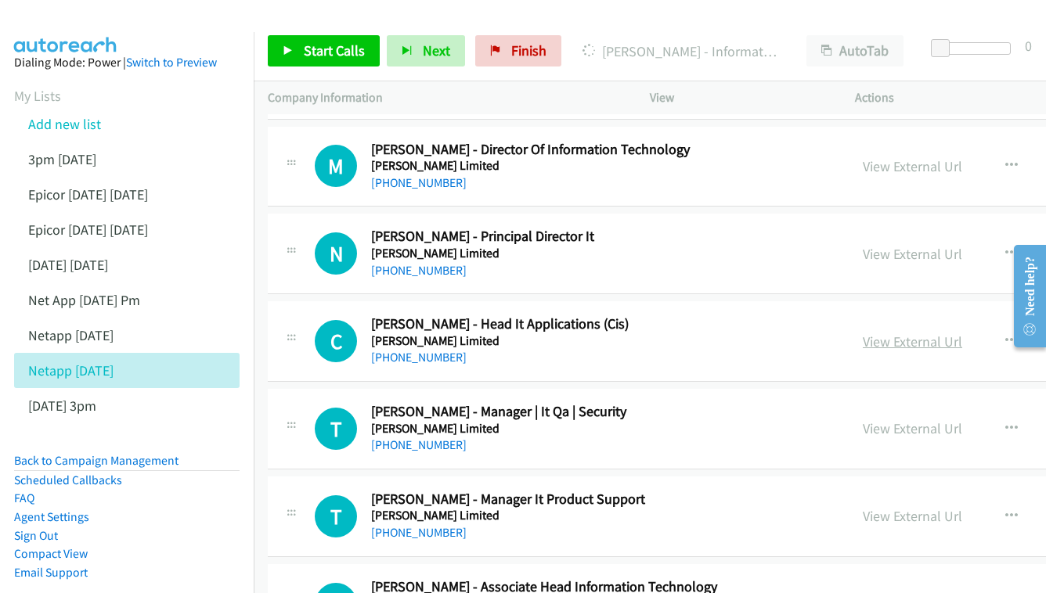
click at [863, 333] on link "View External Url" at bounding box center [912, 342] width 99 height 18
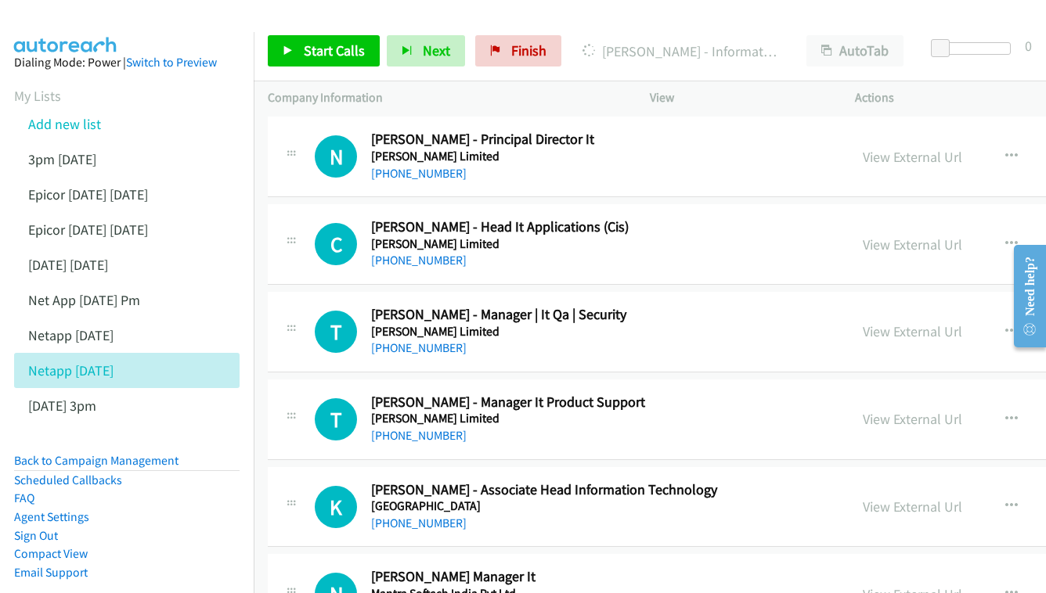
scroll to position [9003, 0]
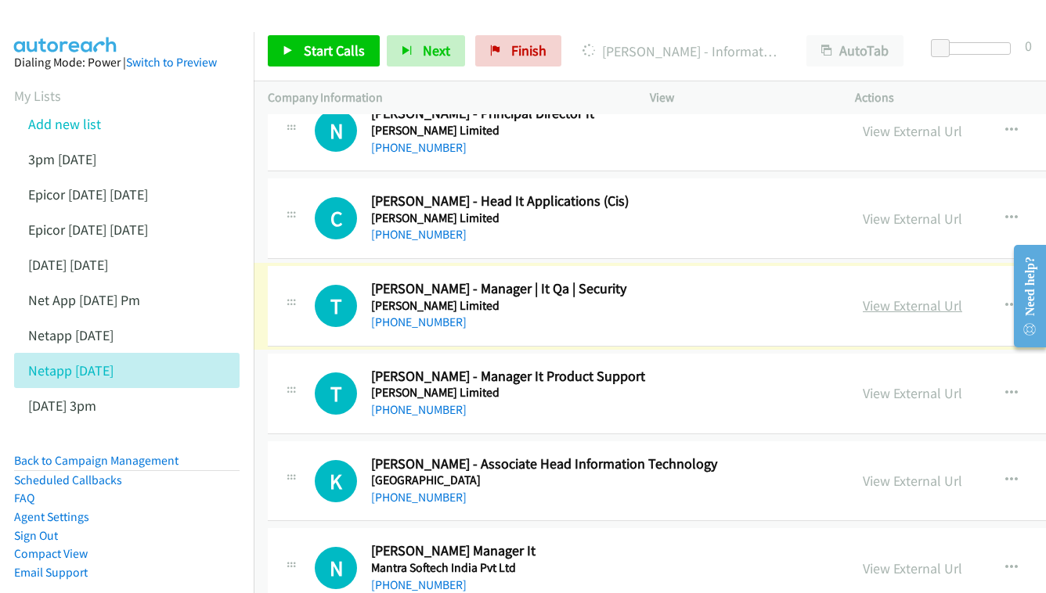
click at [863, 297] on link "View External Url" at bounding box center [912, 306] width 99 height 18
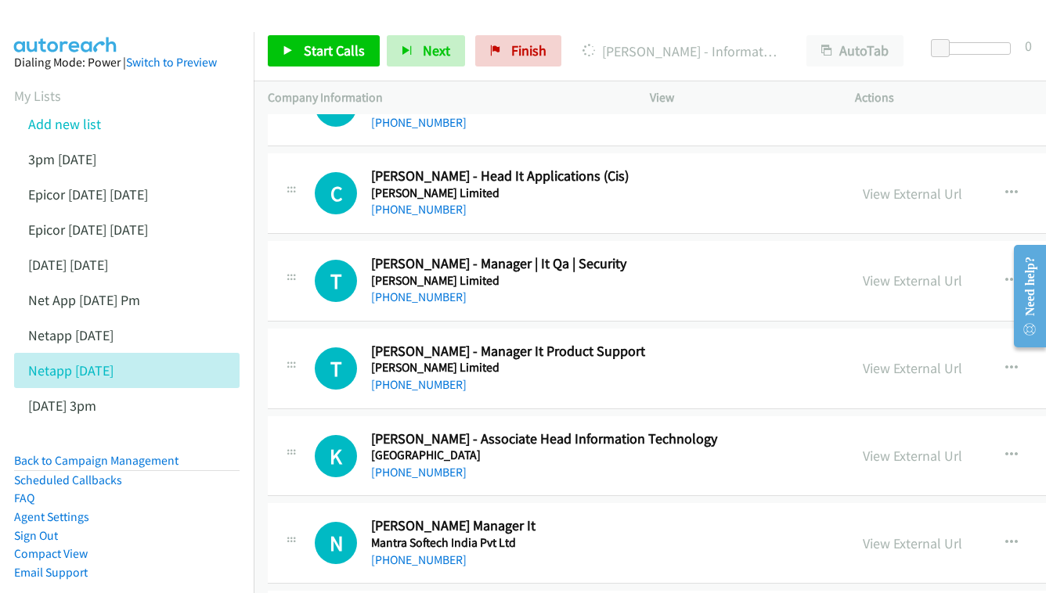
scroll to position [9095, 0]
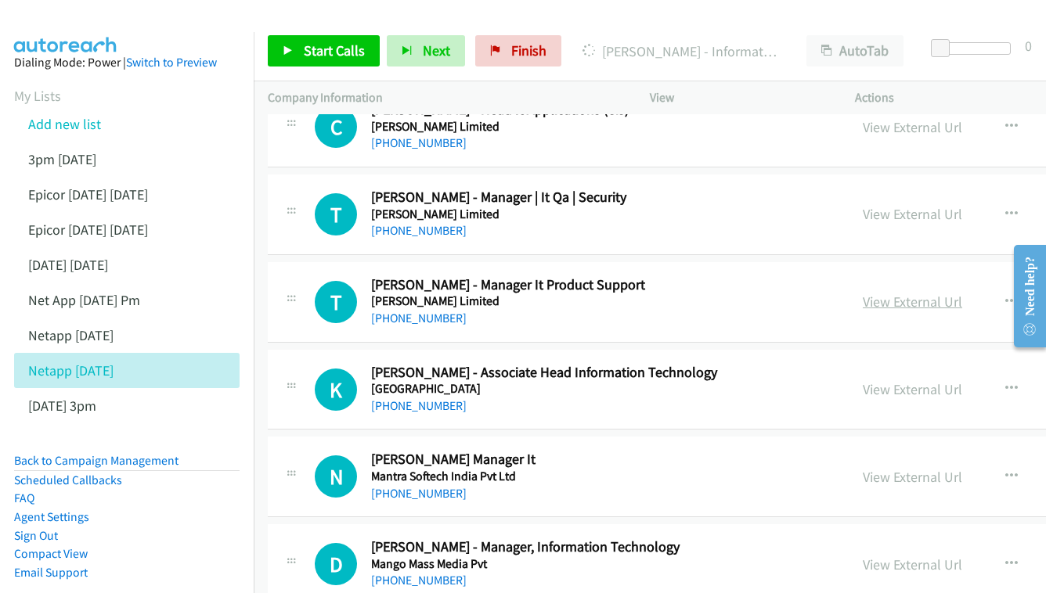
click at [880, 293] on link "View External Url" at bounding box center [912, 302] width 99 height 18
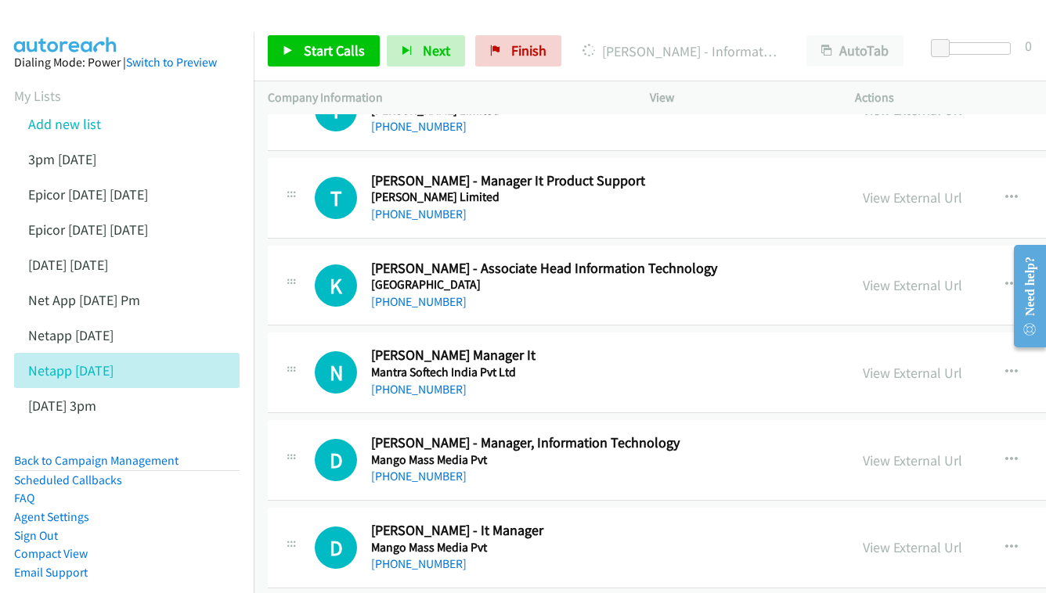
scroll to position [9196, 0]
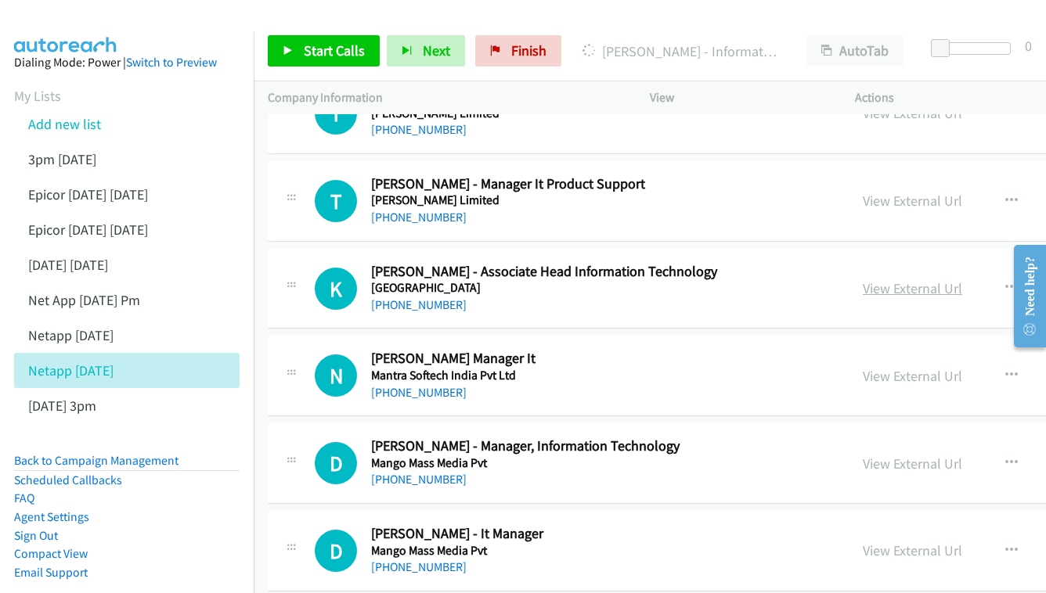
click at [873, 279] on link "View External Url" at bounding box center [912, 288] width 99 height 18
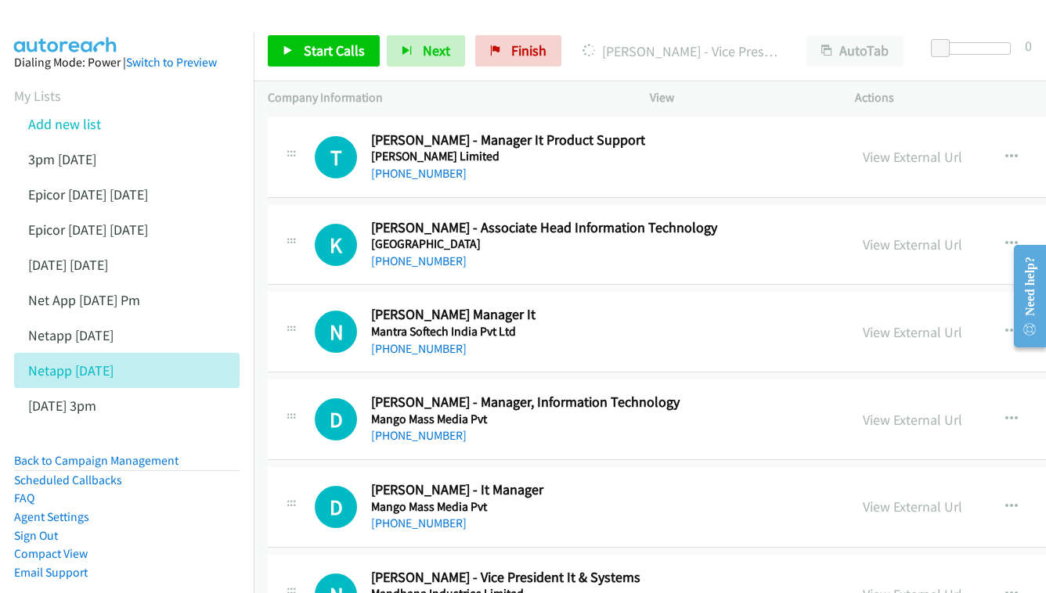
scroll to position [9254, 0]
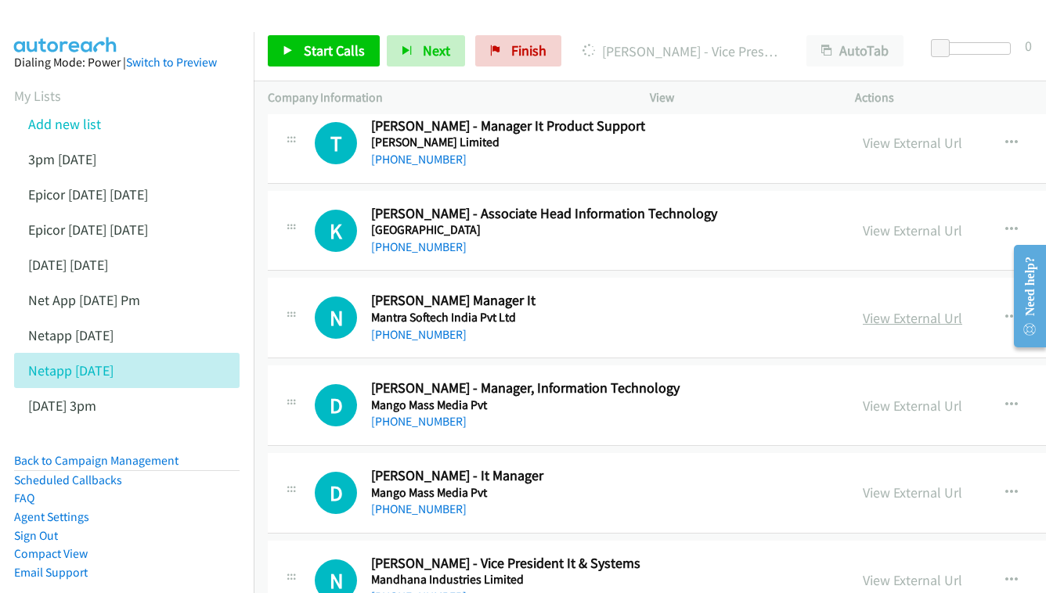
click at [863, 309] on link "View External Url" at bounding box center [912, 318] width 99 height 18
